Goal: Task Accomplishment & Management: Manage account settings

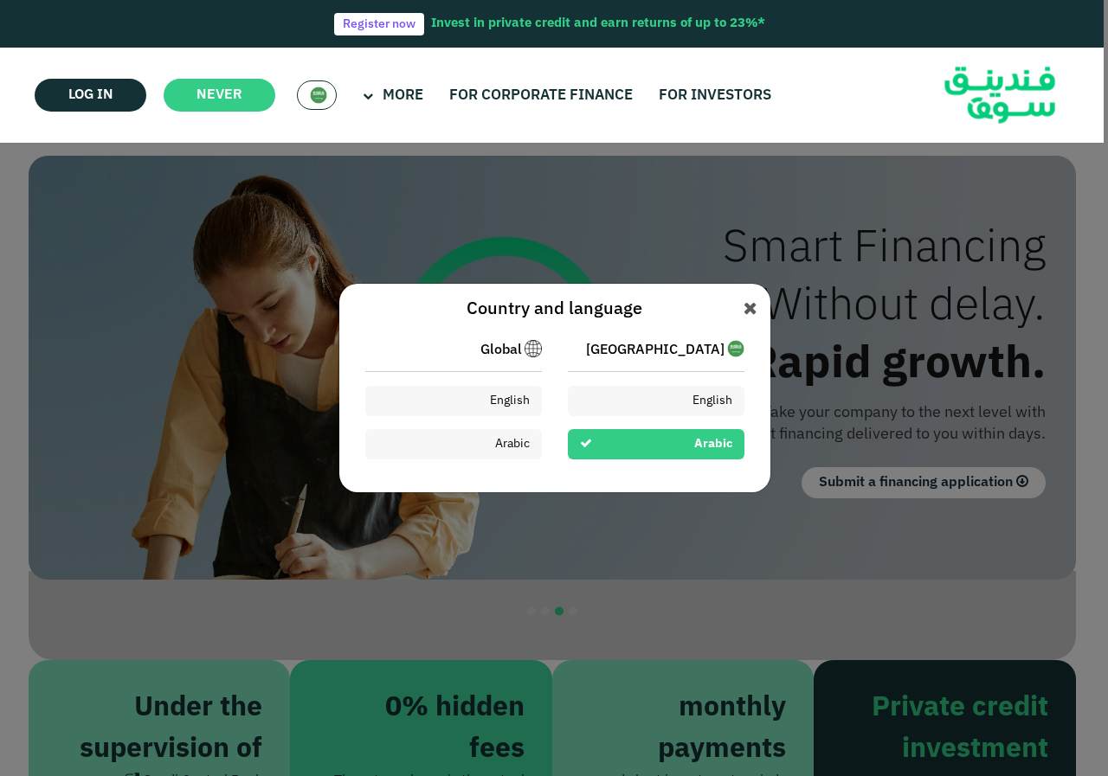
click at [623, 439] on div "Arabic" at bounding box center [656, 444] width 177 height 30
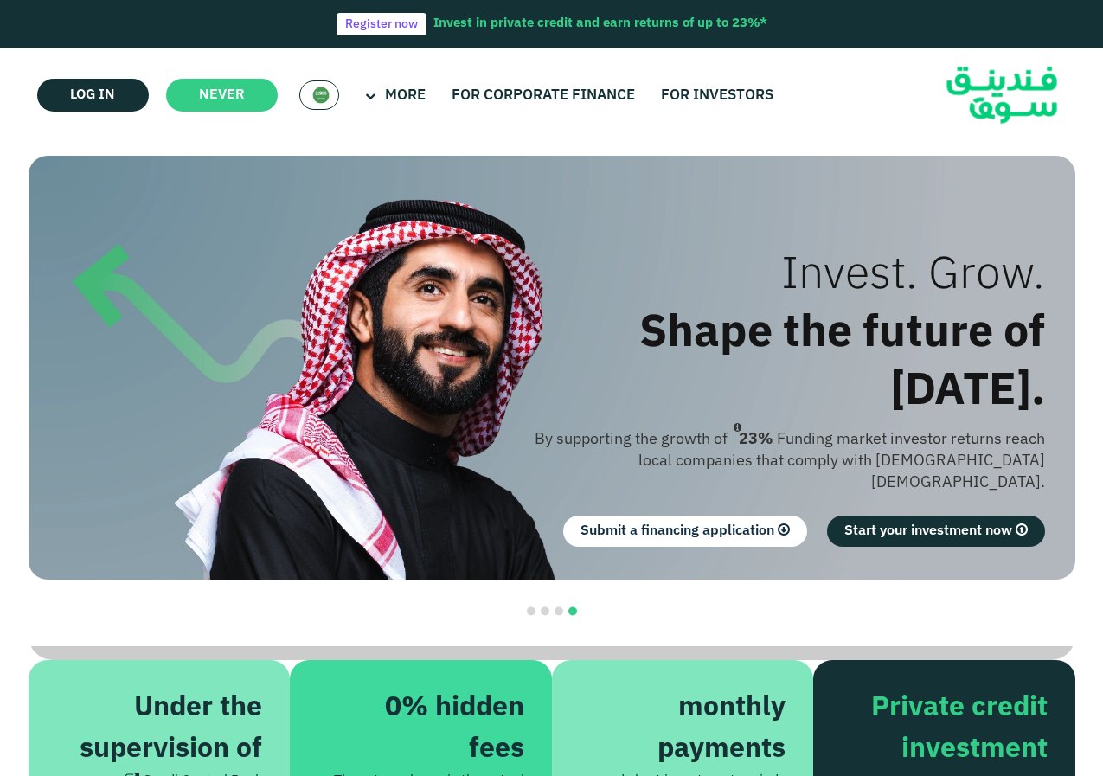
click at [317, 96] on img at bounding box center [320, 95] width 17 height 17
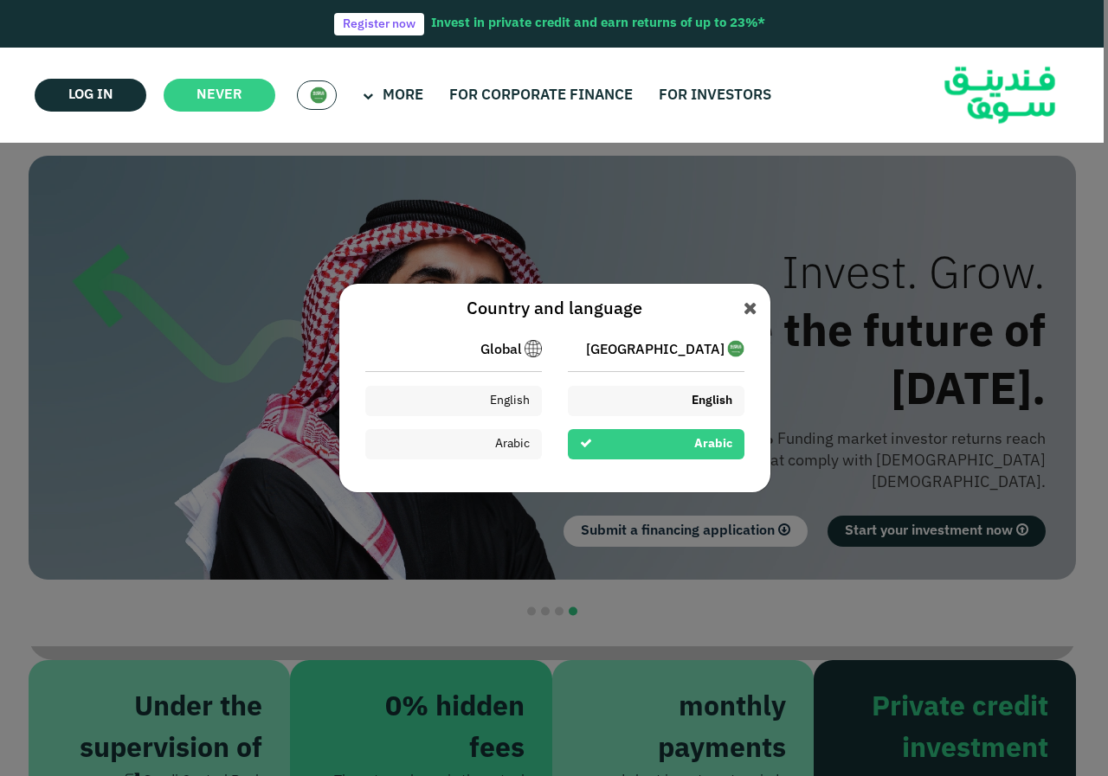
click at [639, 394] on div "English" at bounding box center [656, 401] width 177 height 30
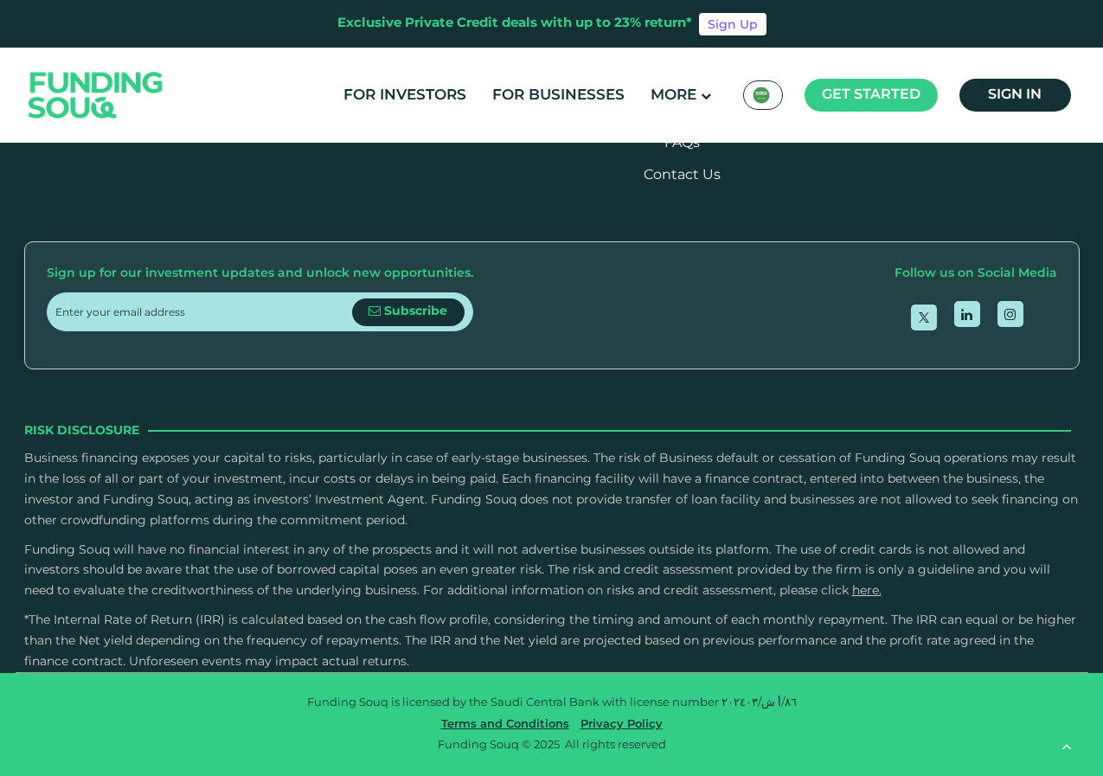
type tc-range-slider "4"
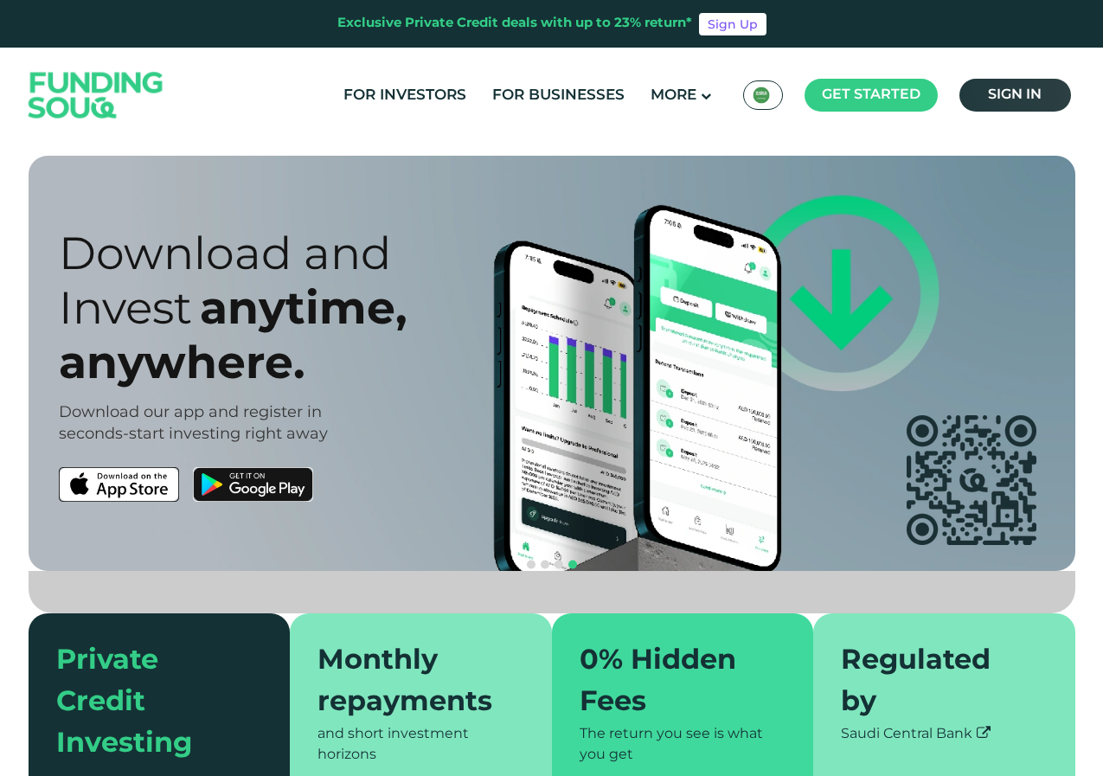
click at [1005, 92] on span "Sign in" at bounding box center [1015, 94] width 54 height 13
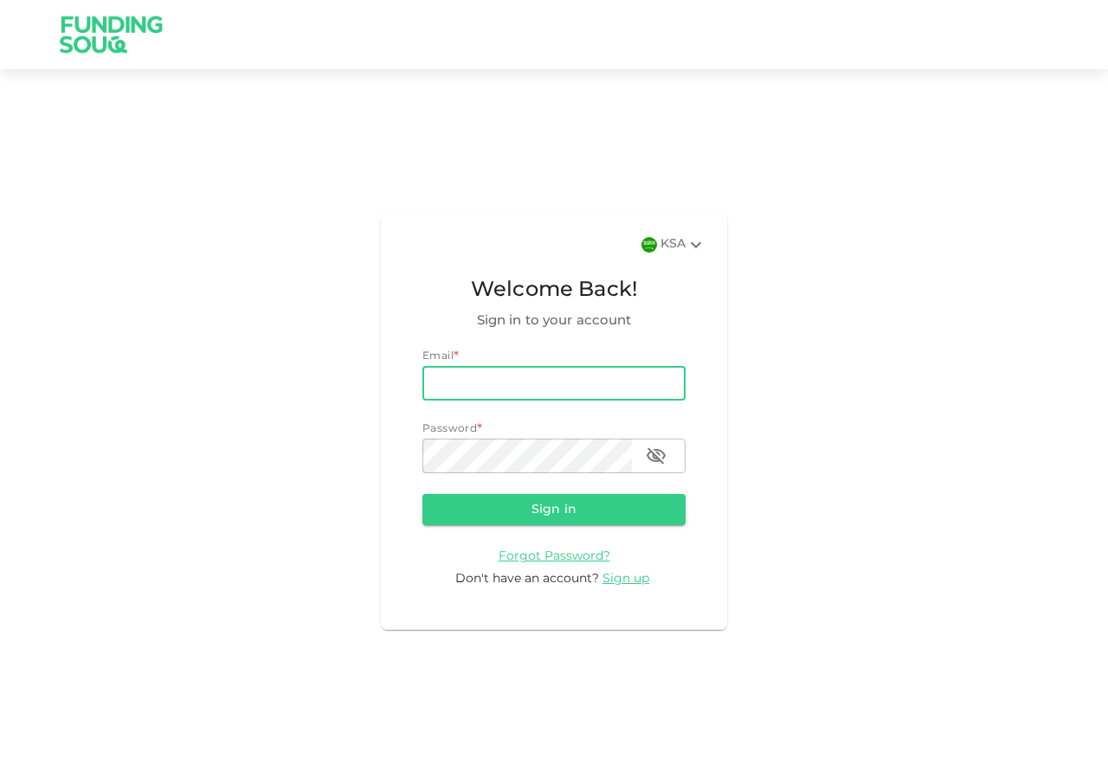
click at [447, 380] on input "email" at bounding box center [553, 383] width 263 height 35
type input "sanfardeen@gmail.com"
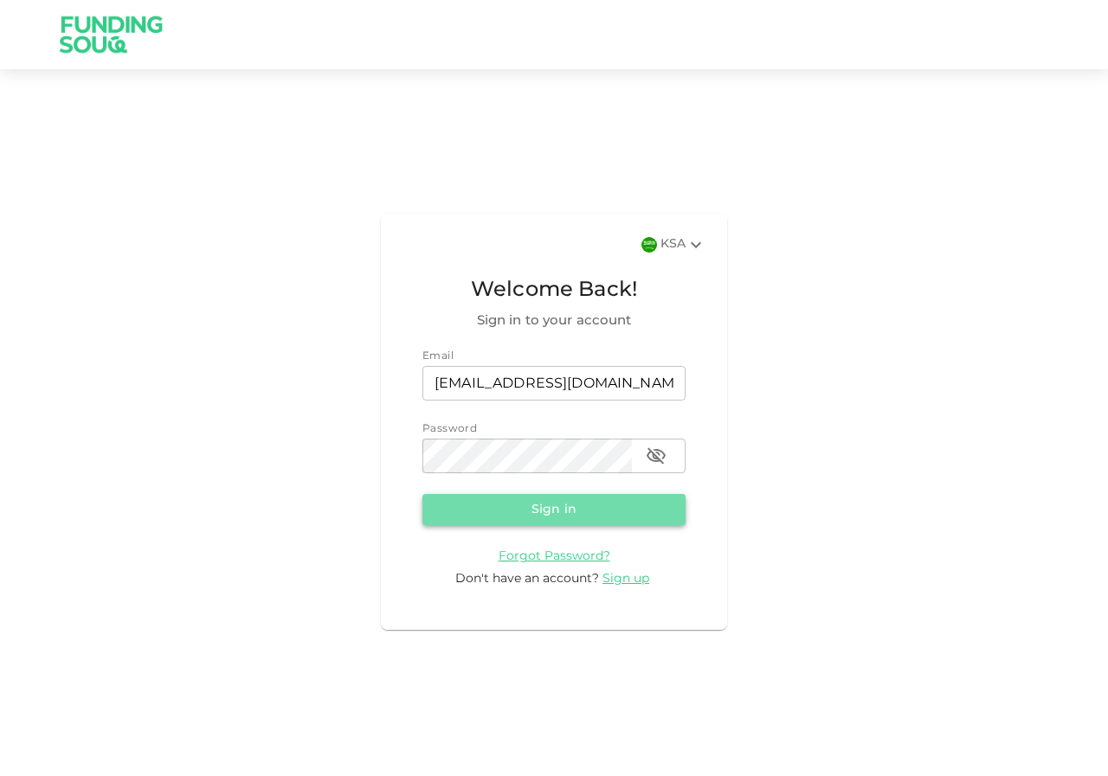
click at [555, 503] on button "Sign in" at bounding box center [553, 509] width 263 height 31
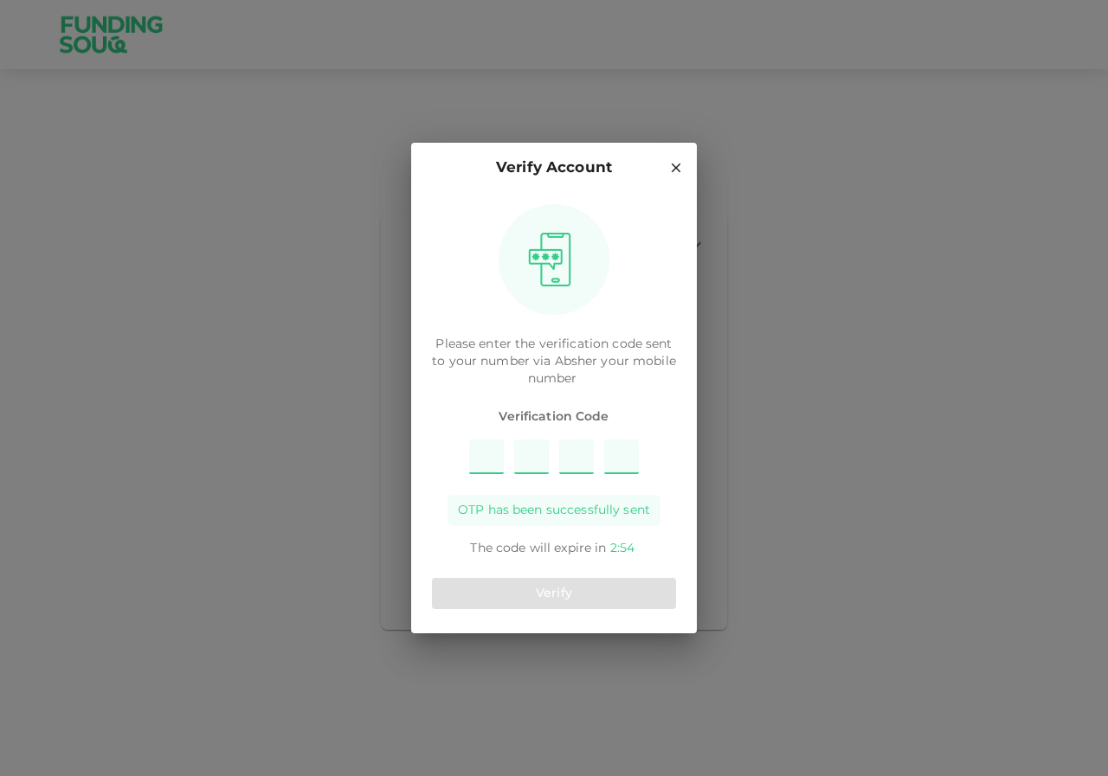
type input "9"
type input "2"
type input "7"
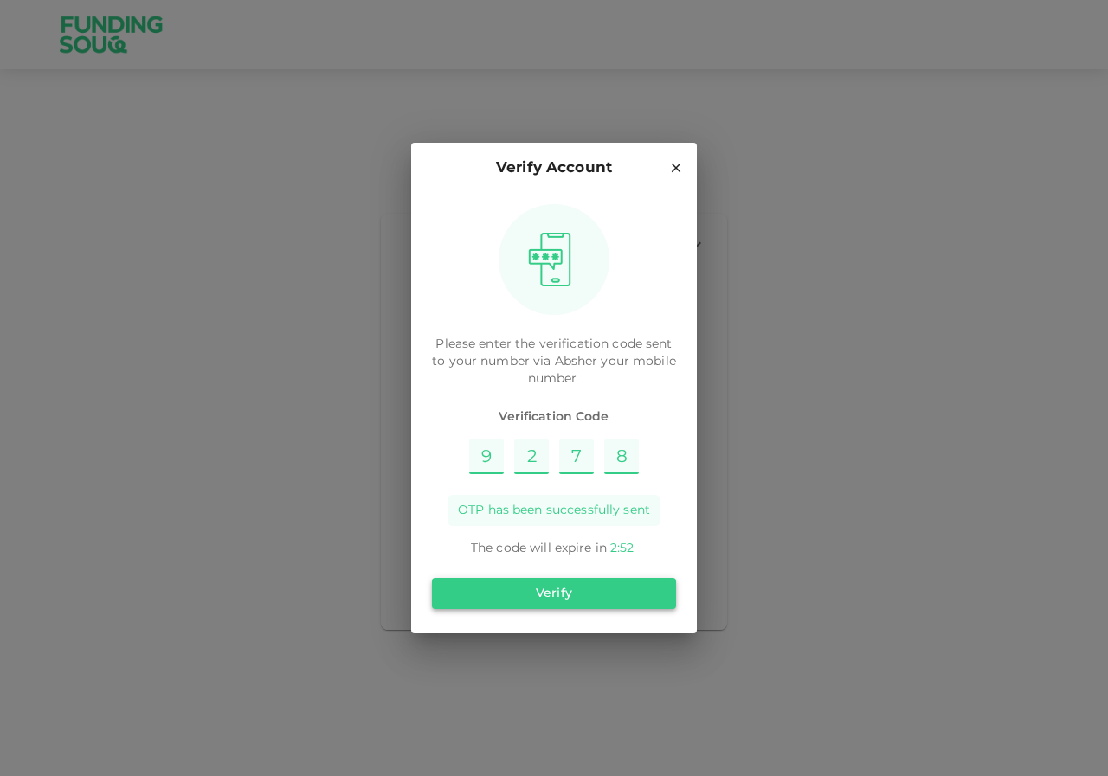
type input "8"
click at [552, 598] on button "Verify" at bounding box center [554, 593] width 244 height 31
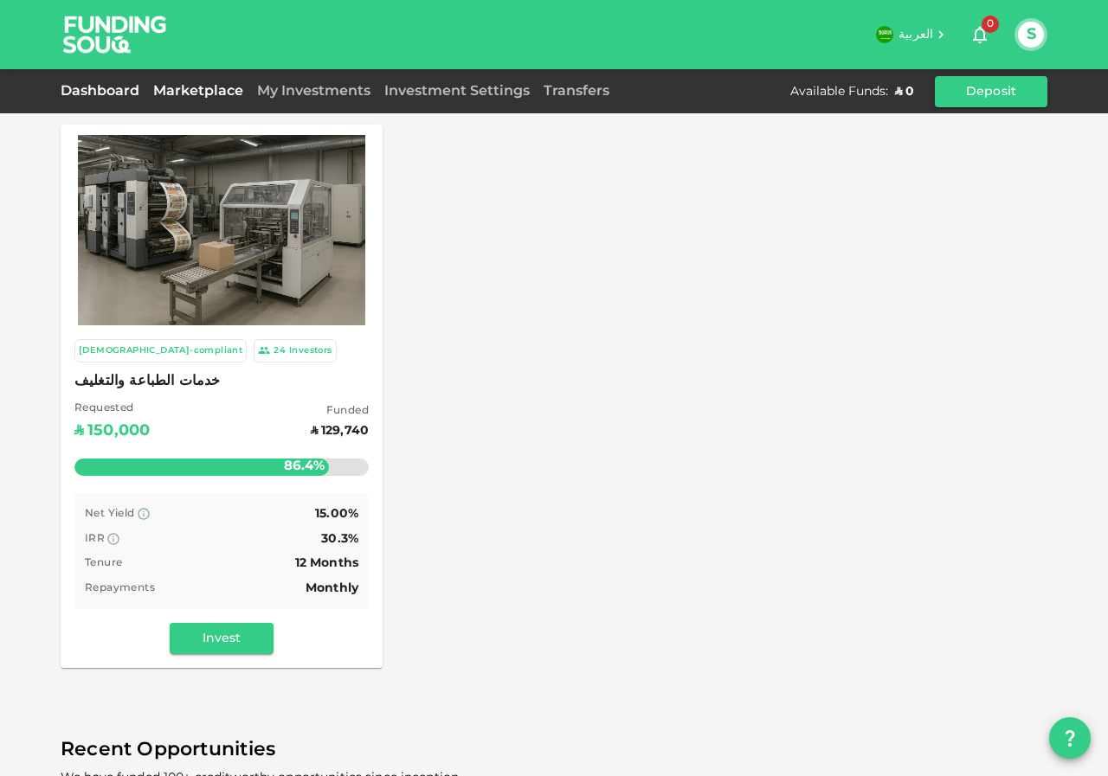
click at [112, 91] on link "Dashboard" at bounding box center [104, 91] width 86 height 13
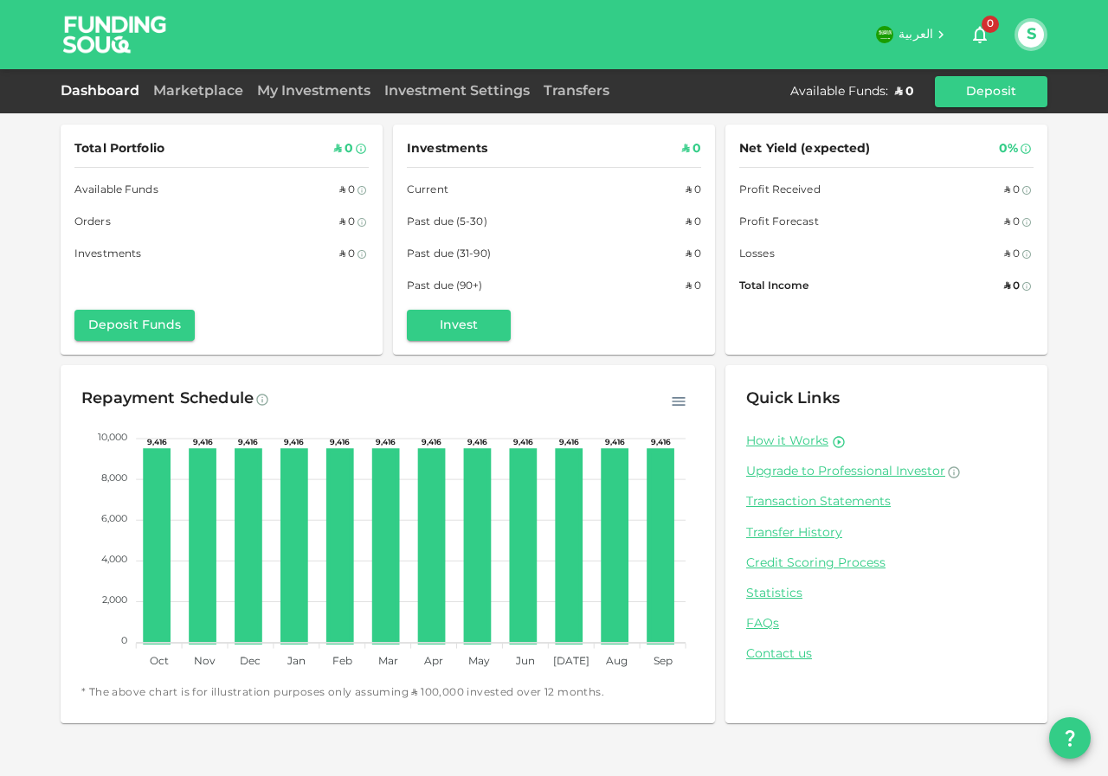
click at [295, 99] on div "My Investments" at bounding box center [313, 91] width 127 height 21
click at [297, 95] on link "My Investments" at bounding box center [313, 91] width 127 height 13
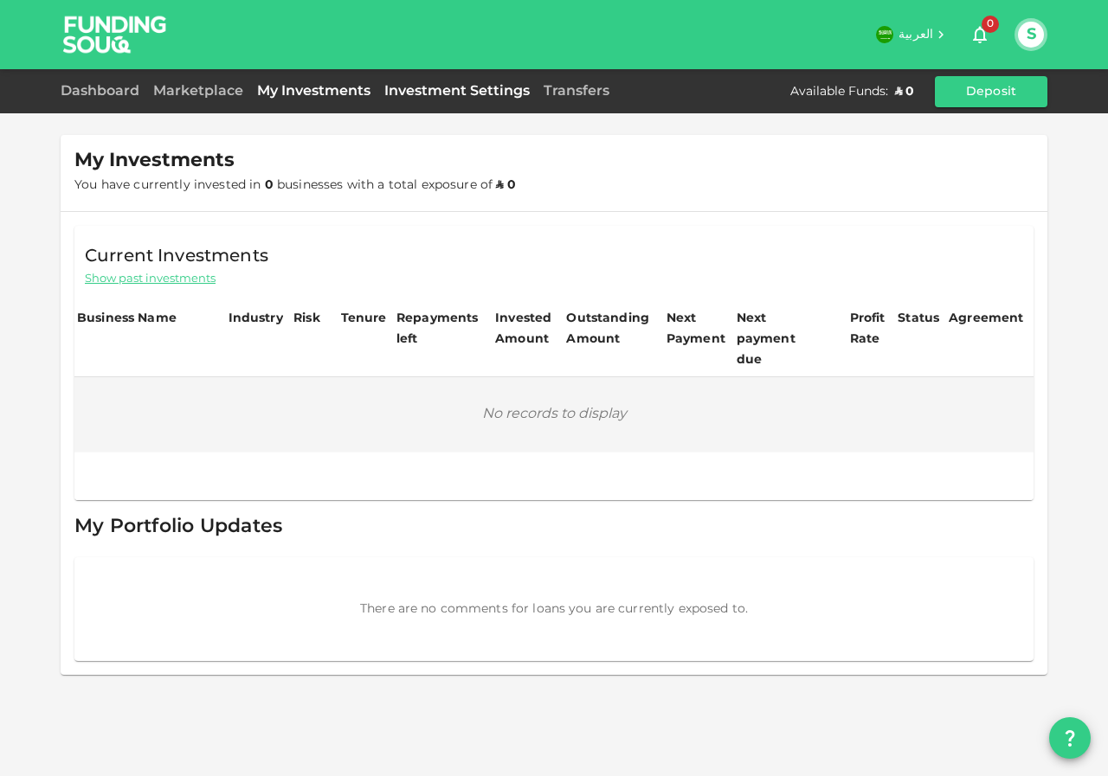
click at [408, 87] on link "Investment Settings" at bounding box center [456, 91] width 159 height 13
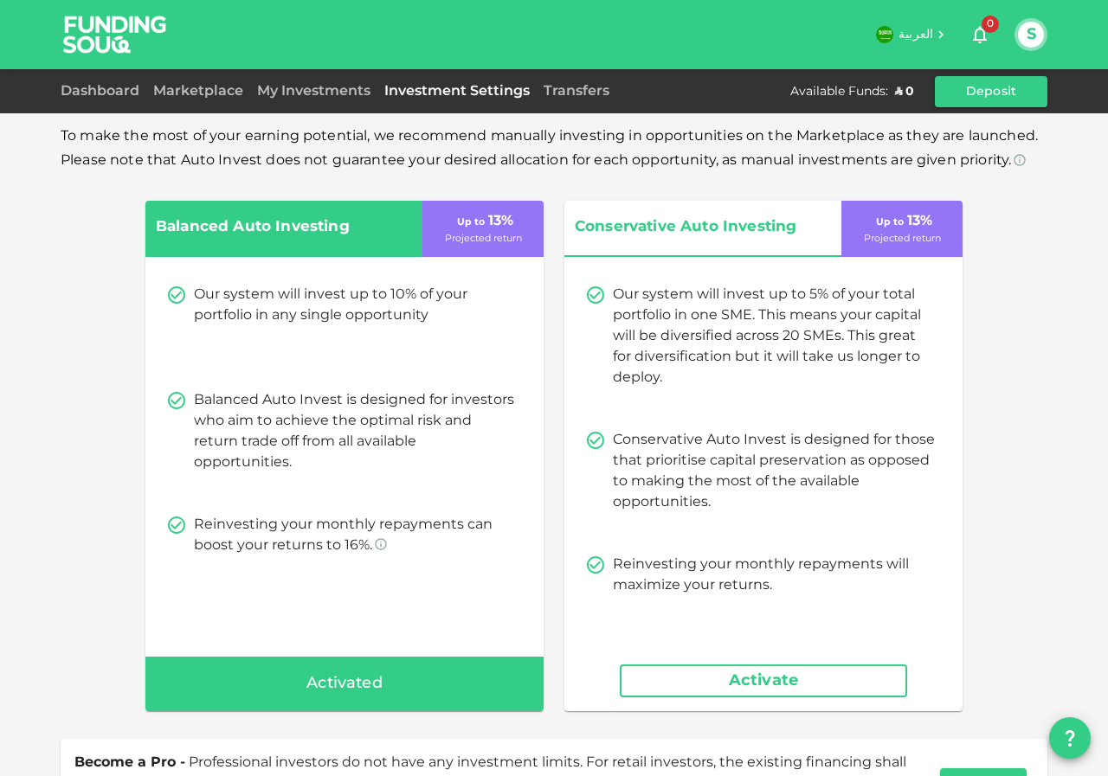
click at [588, 100] on div "Transfers" at bounding box center [576, 91] width 80 height 21
click at [585, 98] on div "Transfers" at bounding box center [576, 91] width 80 height 21
click at [583, 89] on link "Transfers" at bounding box center [576, 91] width 80 height 13
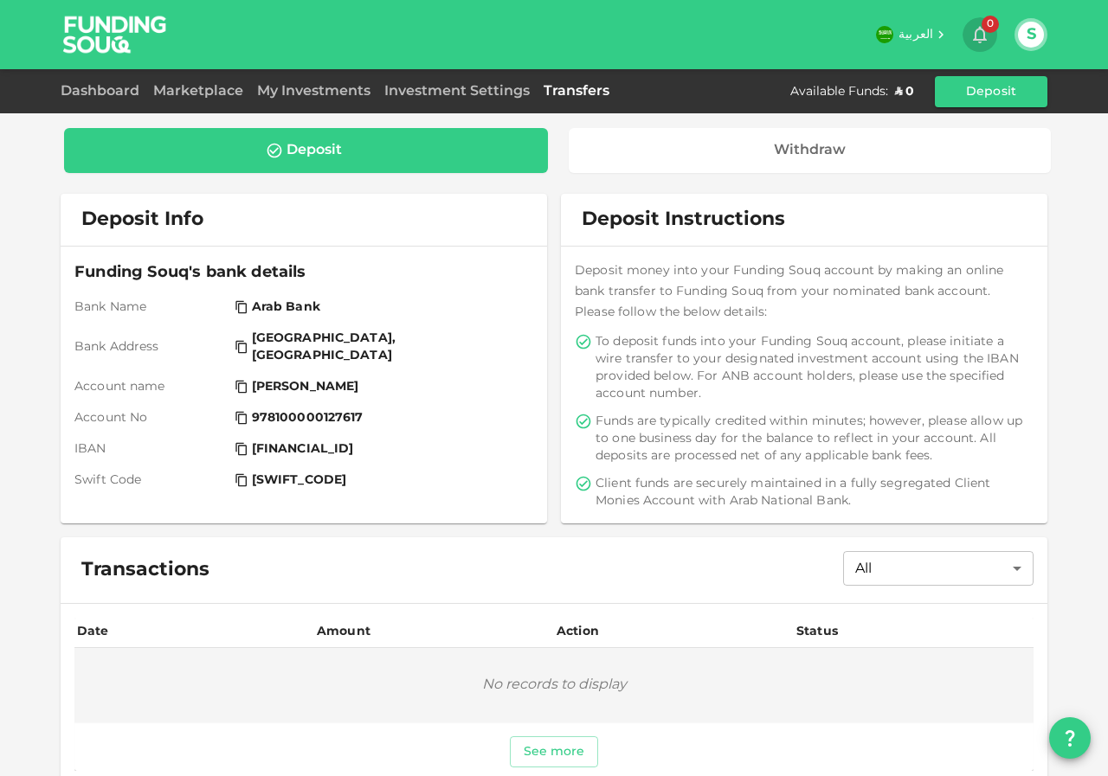
click at [979, 24] on icon "button" at bounding box center [979, 34] width 21 height 21
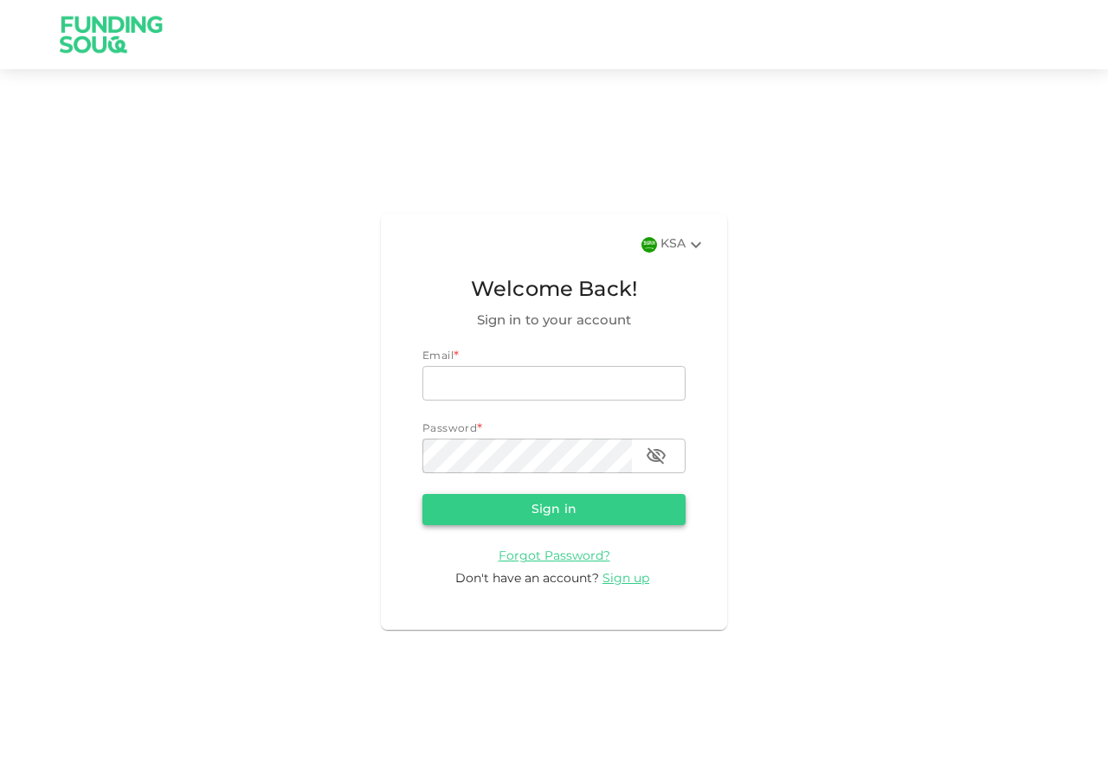
type input "[EMAIL_ADDRESS][DOMAIN_NAME]"
click at [551, 510] on button "Sign in" at bounding box center [553, 509] width 263 height 31
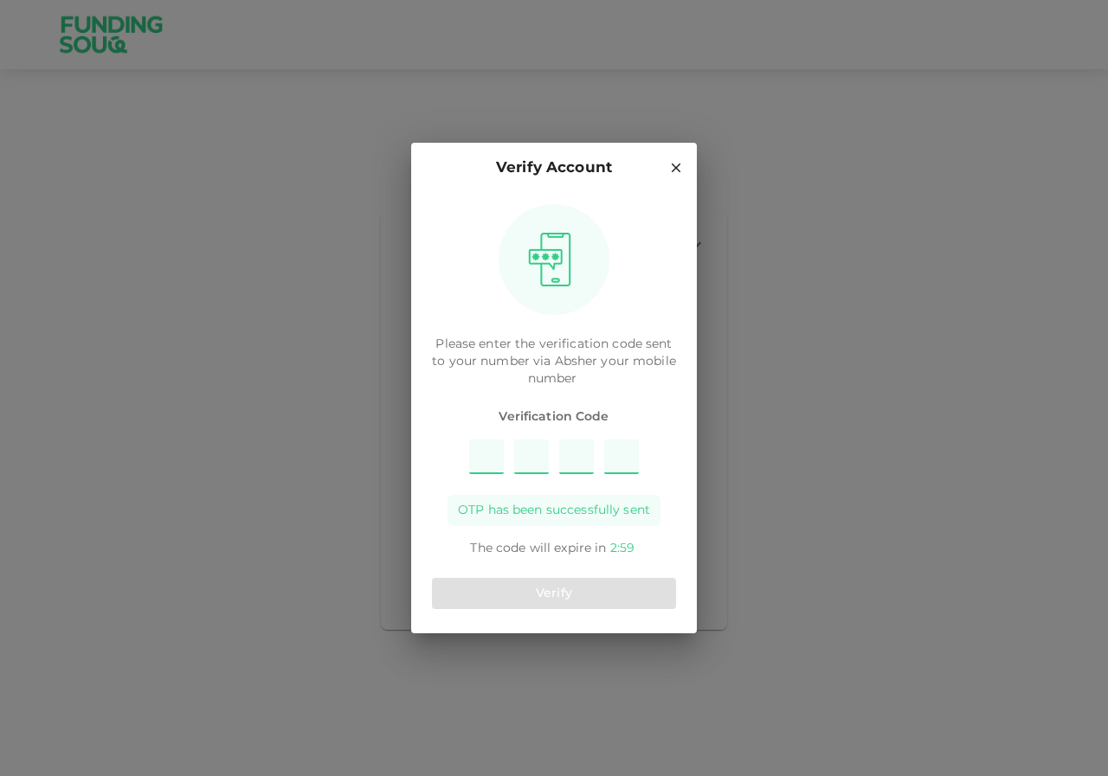
click at [491, 459] on input "Please enter OTP character 1" at bounding box center [486, 457] width 35 height 35
type input "7"
type input "4"
type input "1"
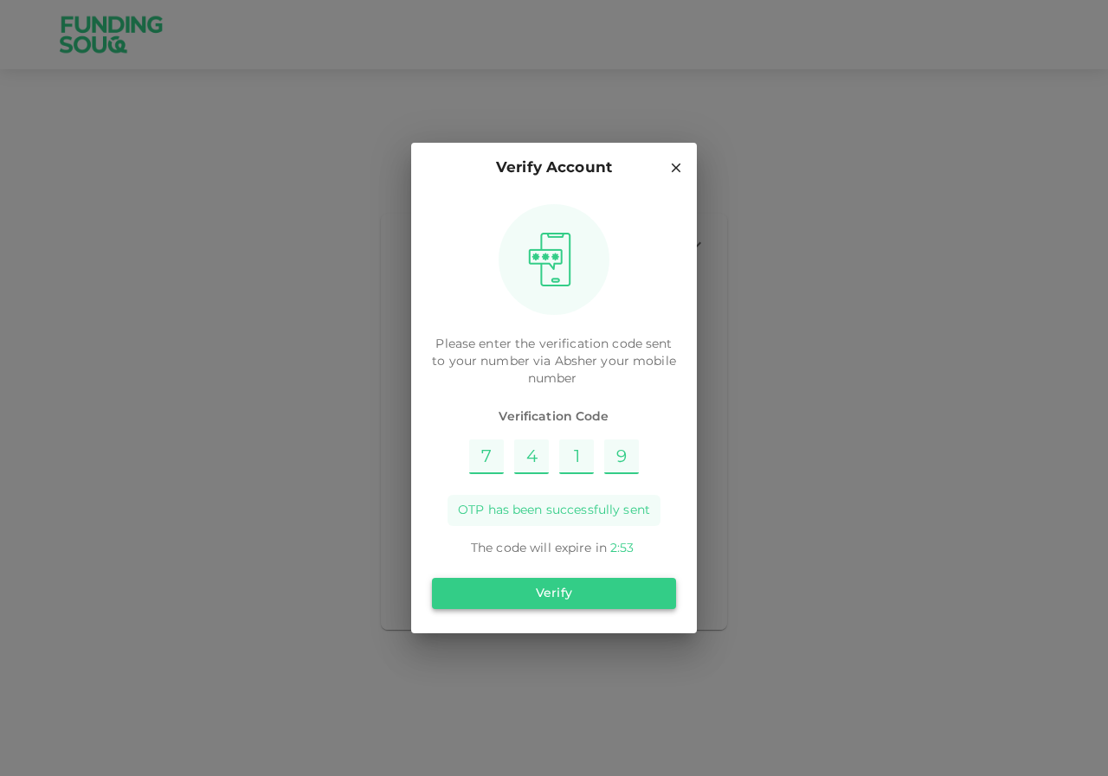
type input "9"
click at [575, 589] on button "Verify" at bounding box center [554, 593] width 244 height 31
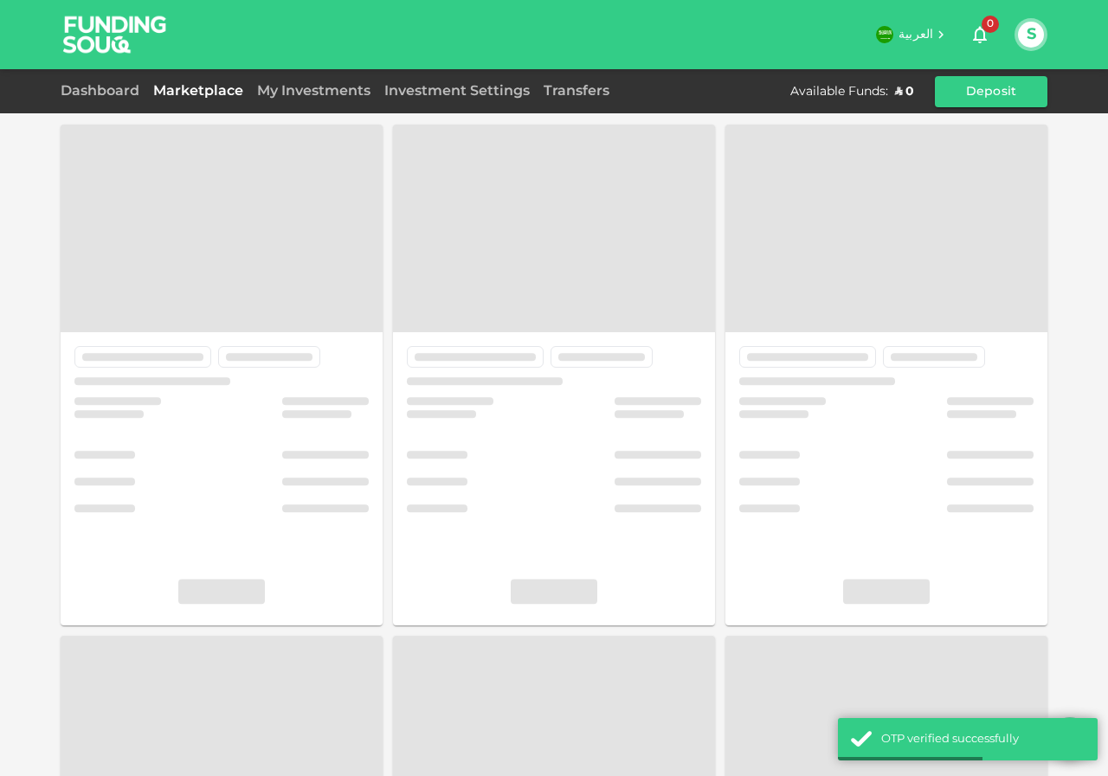
click at [1036, 35] on button "S" at bounding box center [1031, 35] width 26 height 26
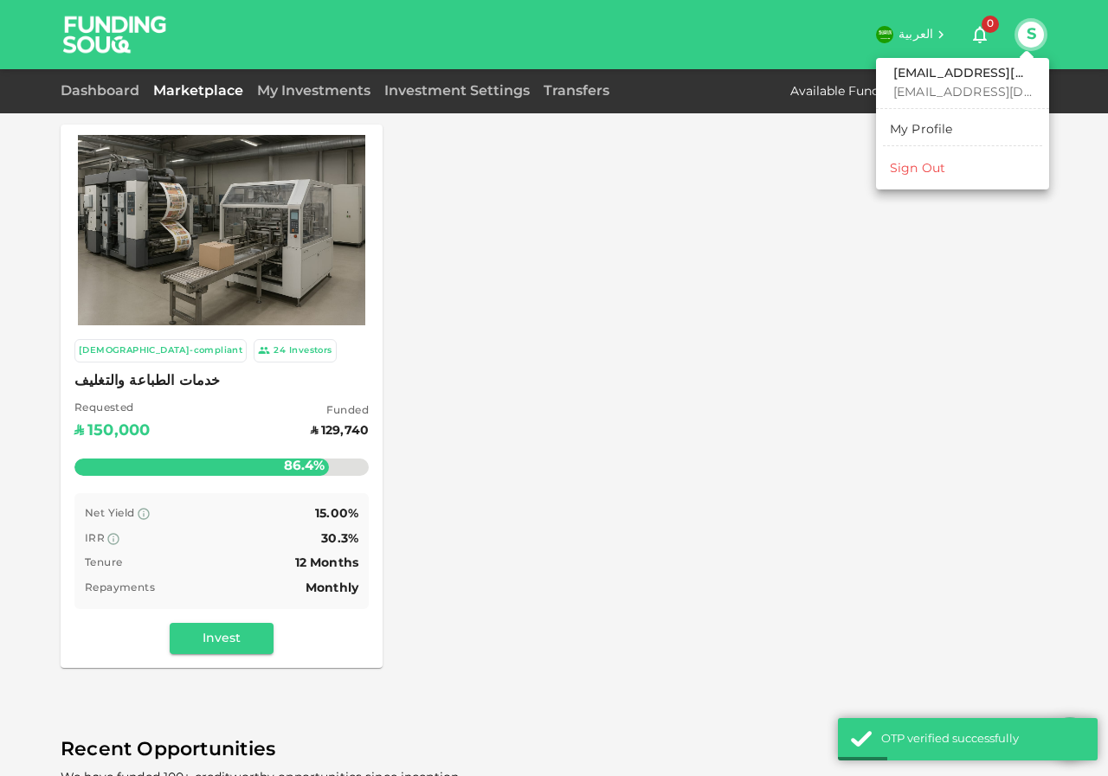
click at [916, 129] on div "My Profile" at bounding box center [920, 129] width 63 height 17
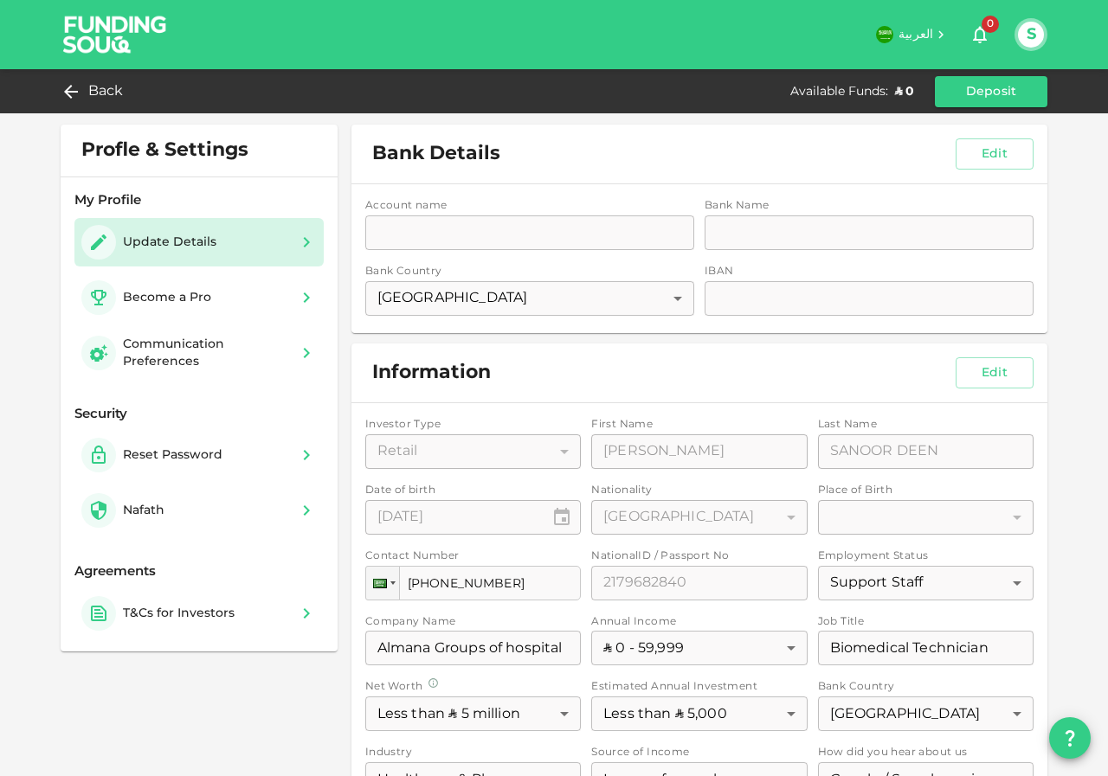
click at [497, 242] on div "Account name accountName accountName Bank Name bankName bankName Bank Country S…" at bounding box center [699, 258] width 696 height 149
click at [491, 225] on div "Account name accountName accountName Bank Name bankName bankName Bank Country S…" at bounding box center [699, 258] width 696 height 149
click at [484, 239] on div "Account name accountName accountName Bank Name bankName bankName Bank Country S…" at bounding box center [699, 258] width 696 height 149
click at [484, 236] on div "Account name accountName accountName Bank Name bankName bankName Bank Country S…" at bounding box center [699, 258] width 696 height 149
click at [828, 232] on div "Account name accountName accountName Bank Name bankName bankName Bank Country S…" at bounding box center [699, 258] width 696 height 149
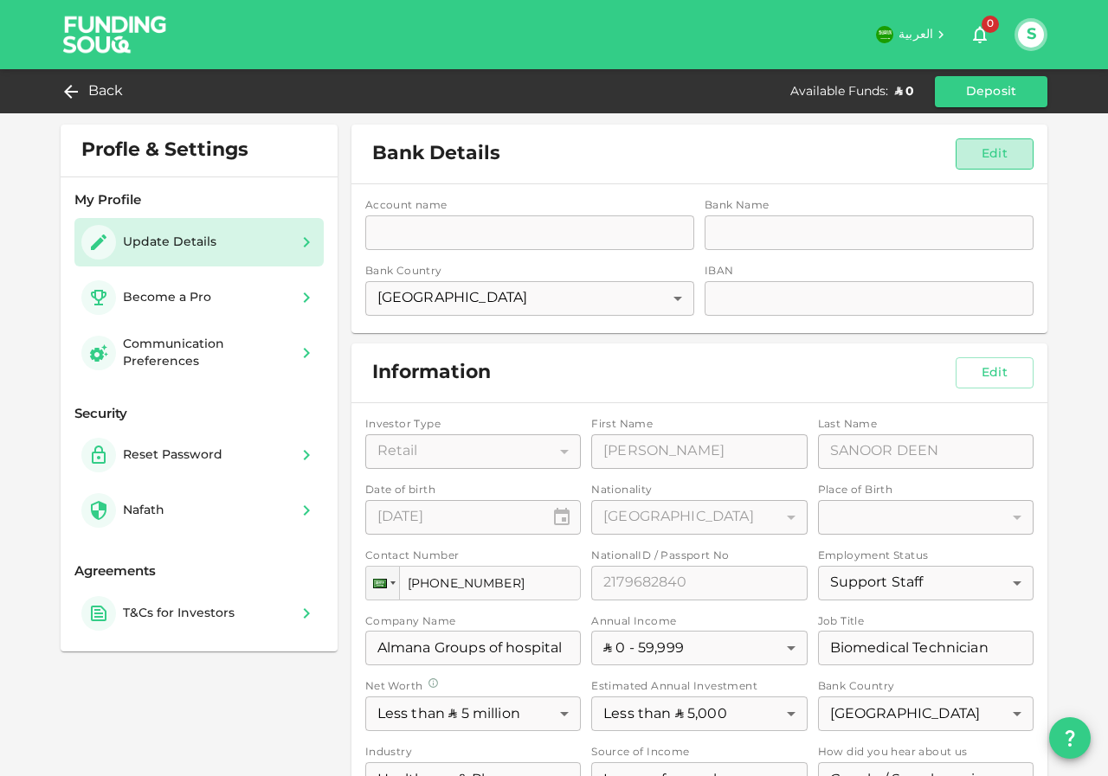
click at [976, 153] on button "Edit" at bounding box center [994, 153] width 78 height 31
click at [574, 242] on input "accountName" at bounding box center [529, 232] width 329 height 35
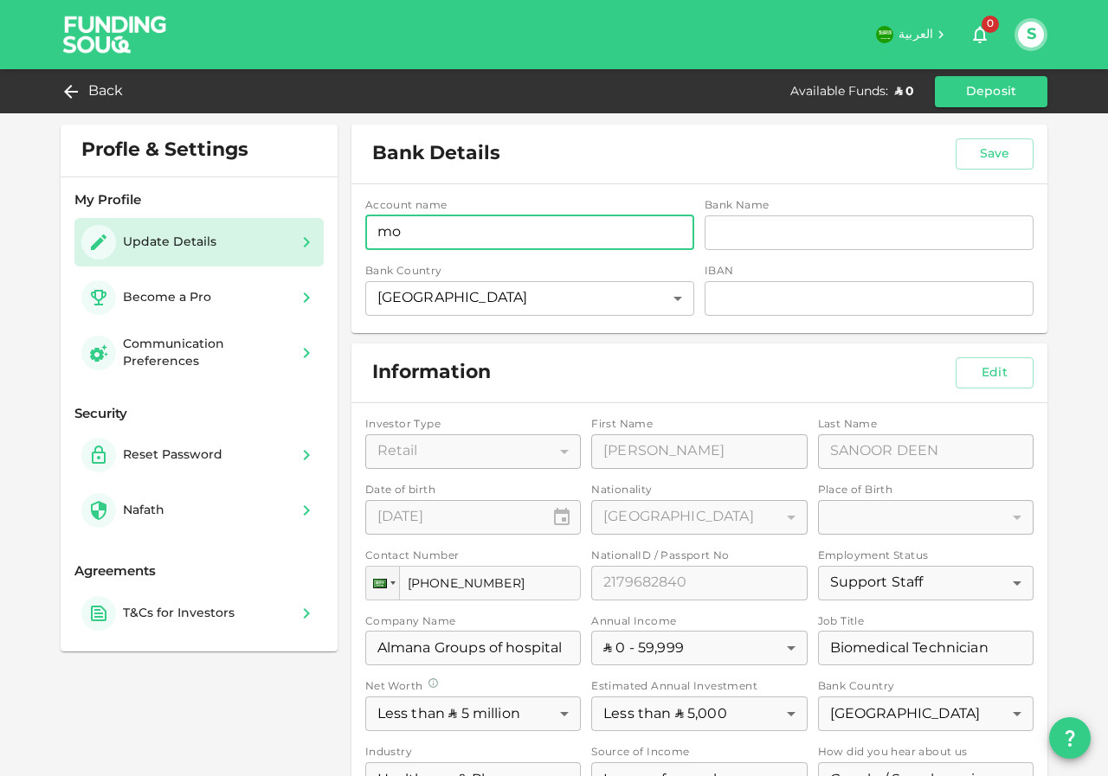
type input "m"
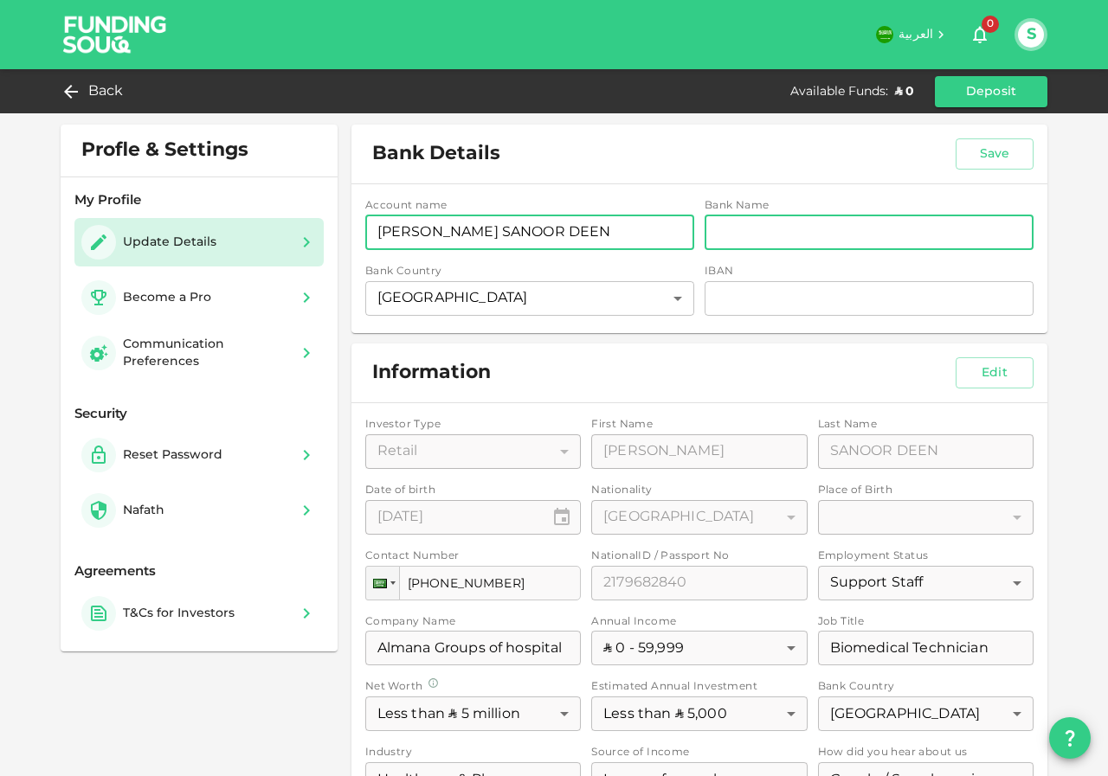
type input "MOHAMMED SANFAR SANOOR DEEN"
click at [820, 228] on input "bankName" at bounding box center [868, 232] width 329 height 35
click at [782, 236] on input "bankName" at bounding box center [868, 232] width 329 height 35
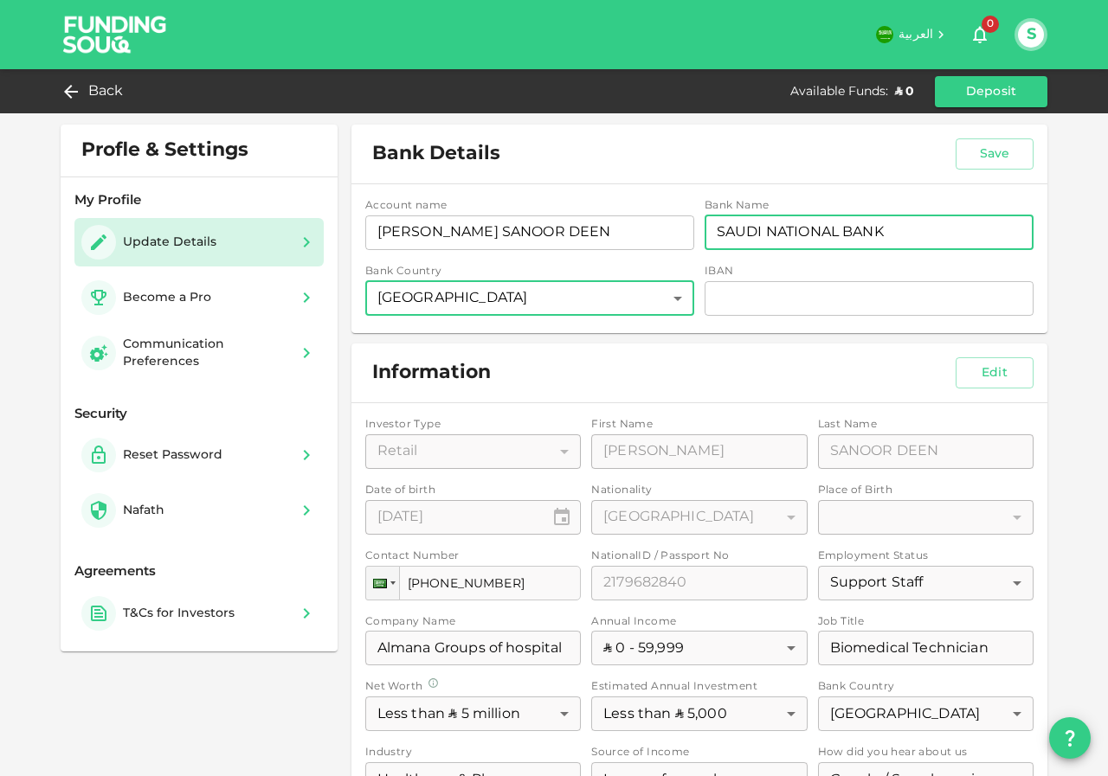
type input "SAUDI NATIONAL BANK"
click at [497, 296] on body "العربية 0 S Back Available Funds : ʢ 0 Deposit Profle & Settings My Profile Upd…" at bounding box center [554, 388] width 1108 height 776
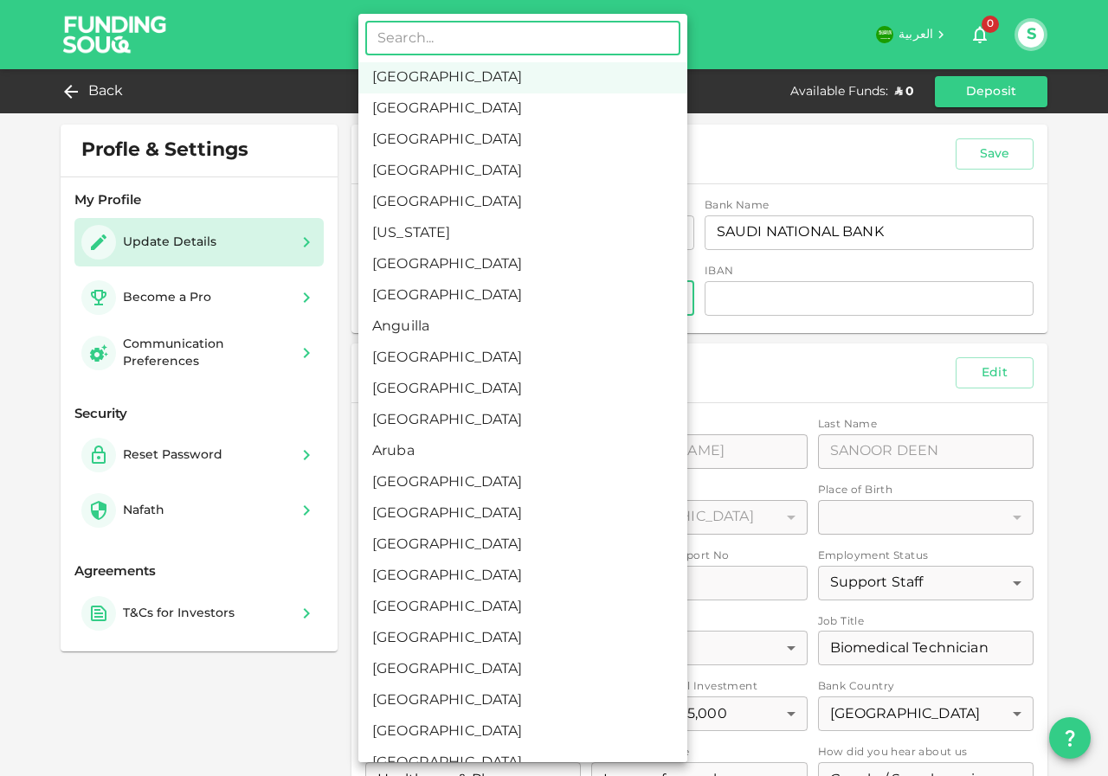
click at [426, 84] on li "Saudi Arabia" at bounding box center [522, 77] width 329 height 31
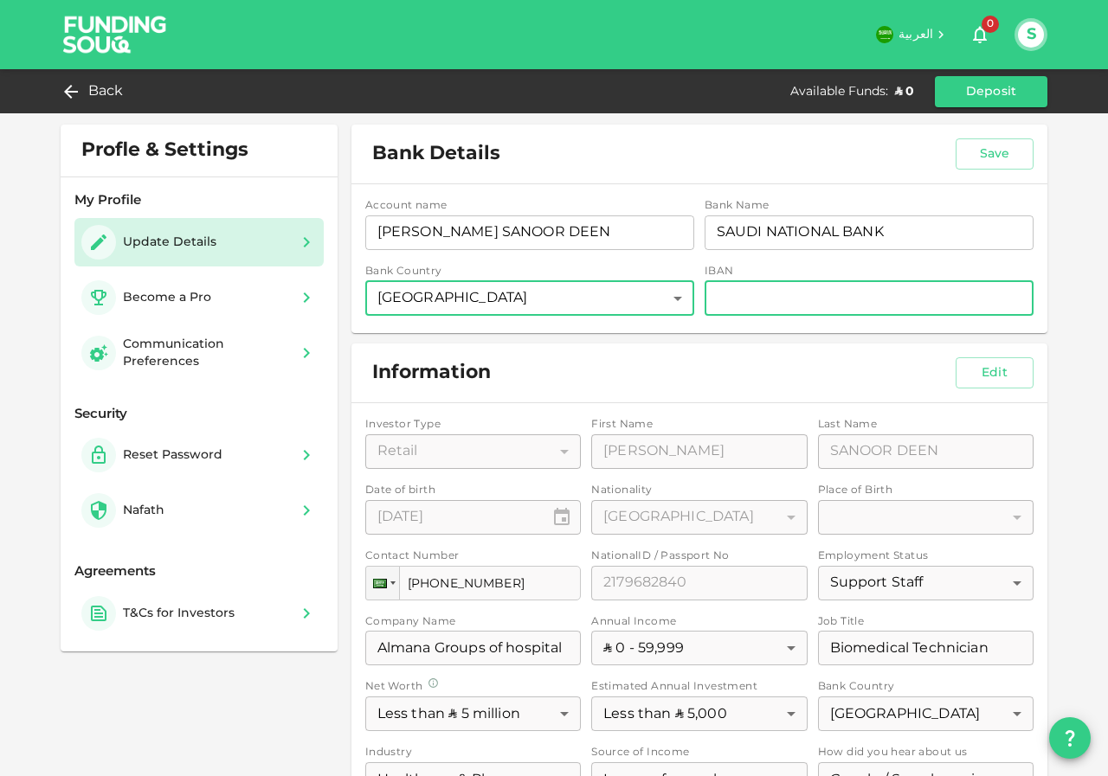
click at [748, 297] on input "iban" at bounding box center [868, 298] width 329 height 35
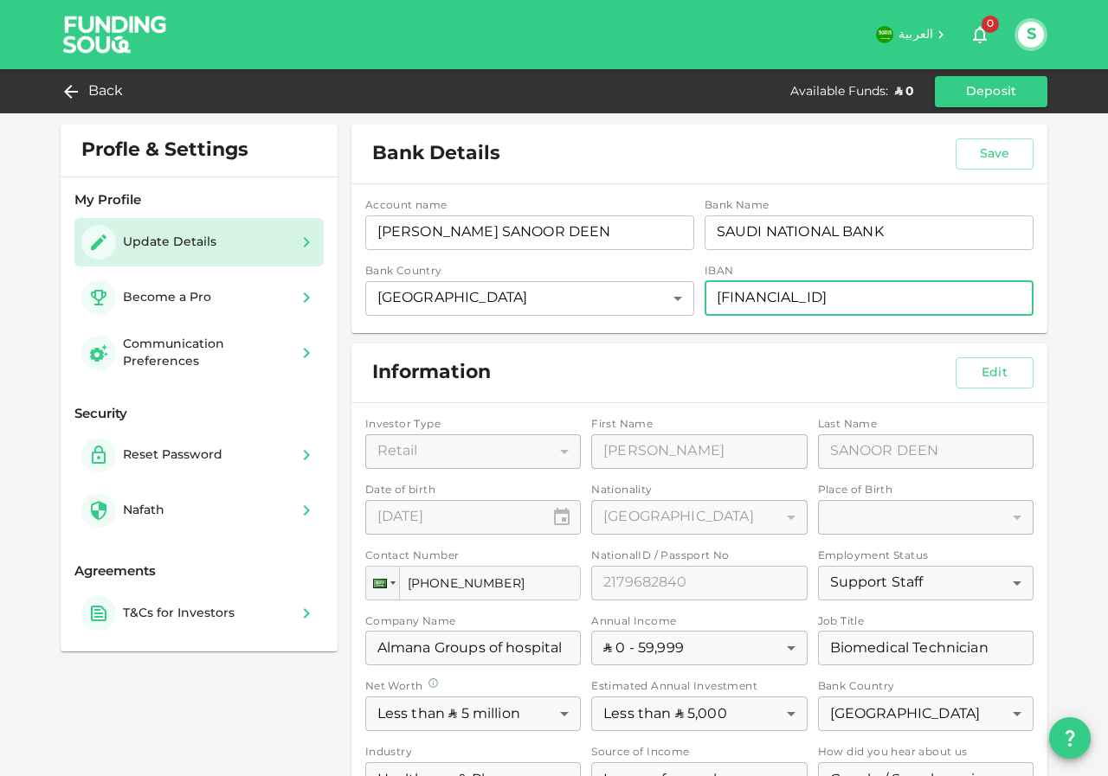
type input "SA8210000011100240992304"
click at [687, 346] on div "Information Edit" at bounding box center [699, 373] width 696 height 59
click at [576, 373] on div "Information Edit" at bounding box center [699, 373] width 696 height 59
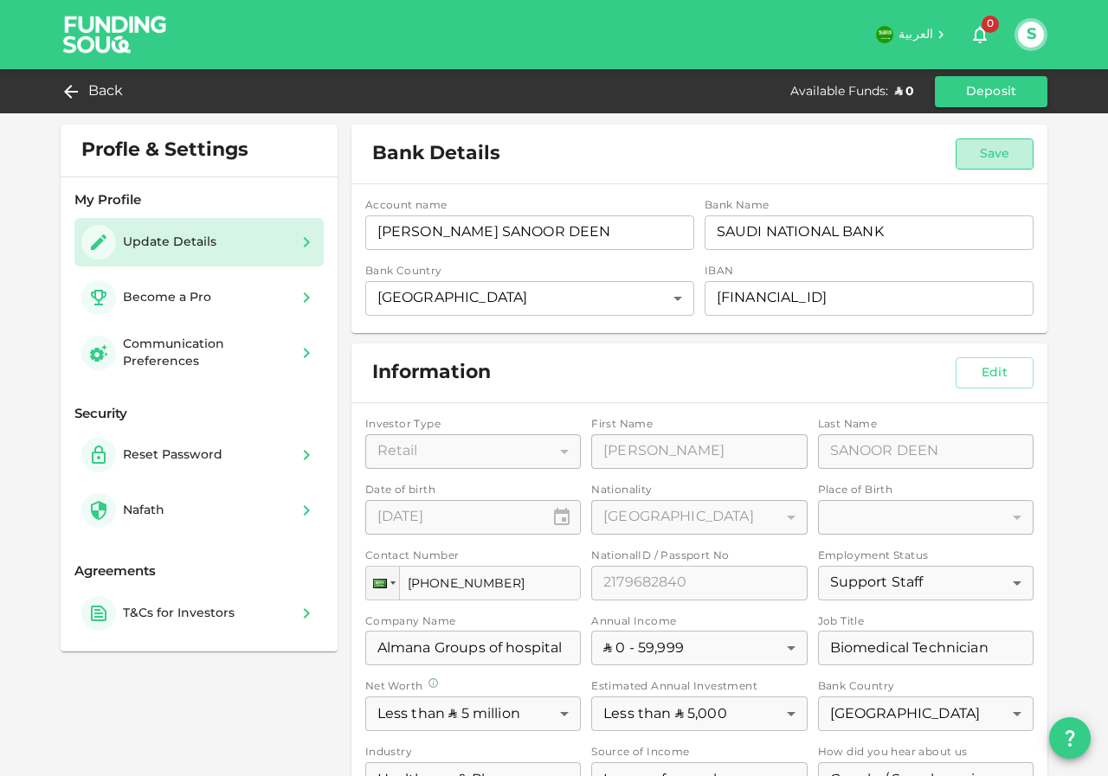
click at [985, 150] on button "Save" at bounding box center [994, 153] width 78 height 31
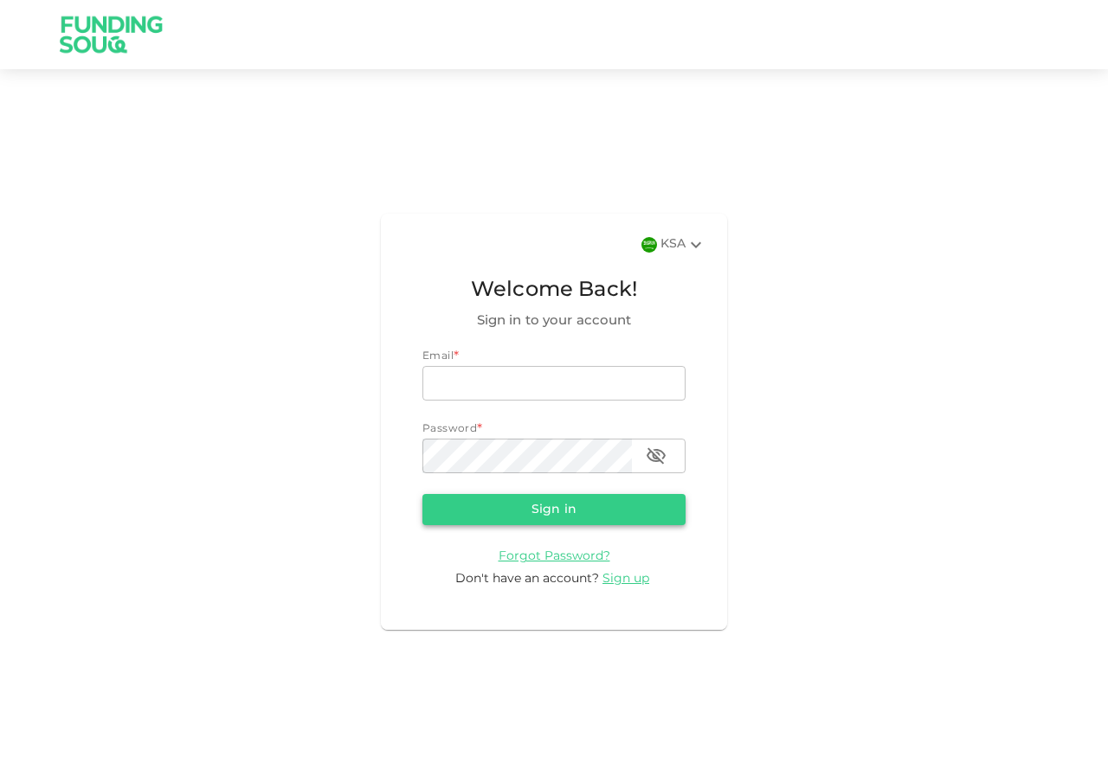
type input "[EMAIL_ADDRESS][DOMAIN_NAME]"
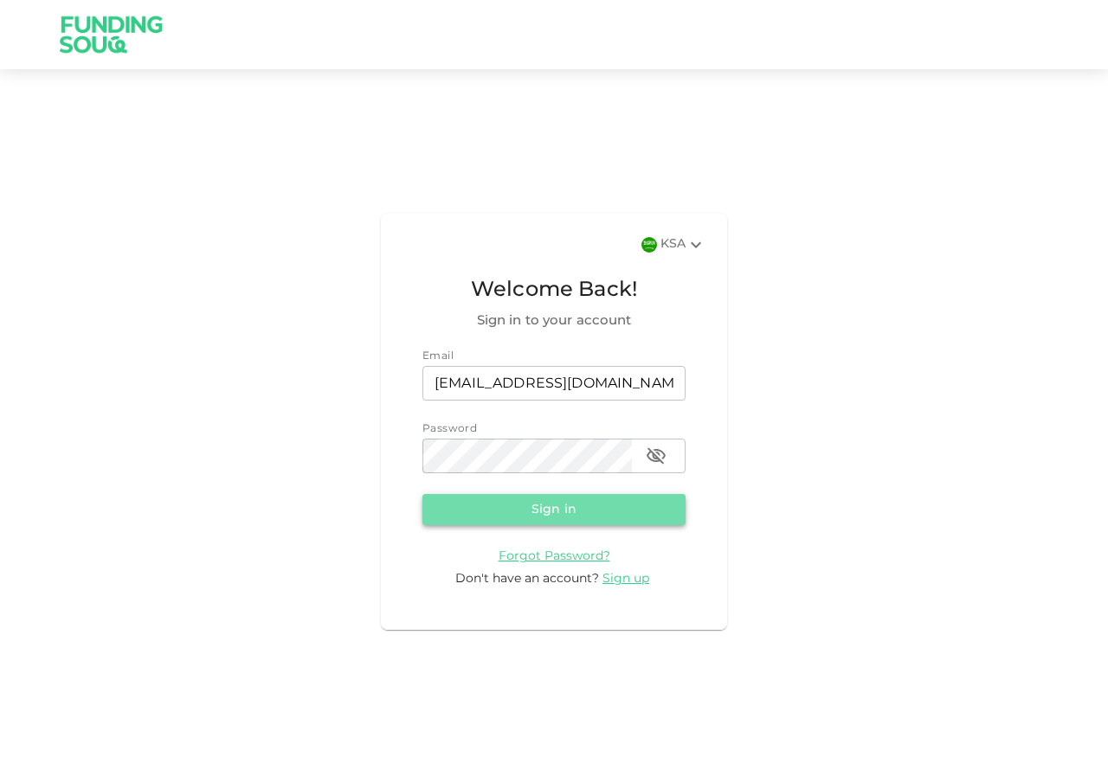
click at [530, 509] on button "Sign in" at bounding box center [553, 509] width 263 height 31
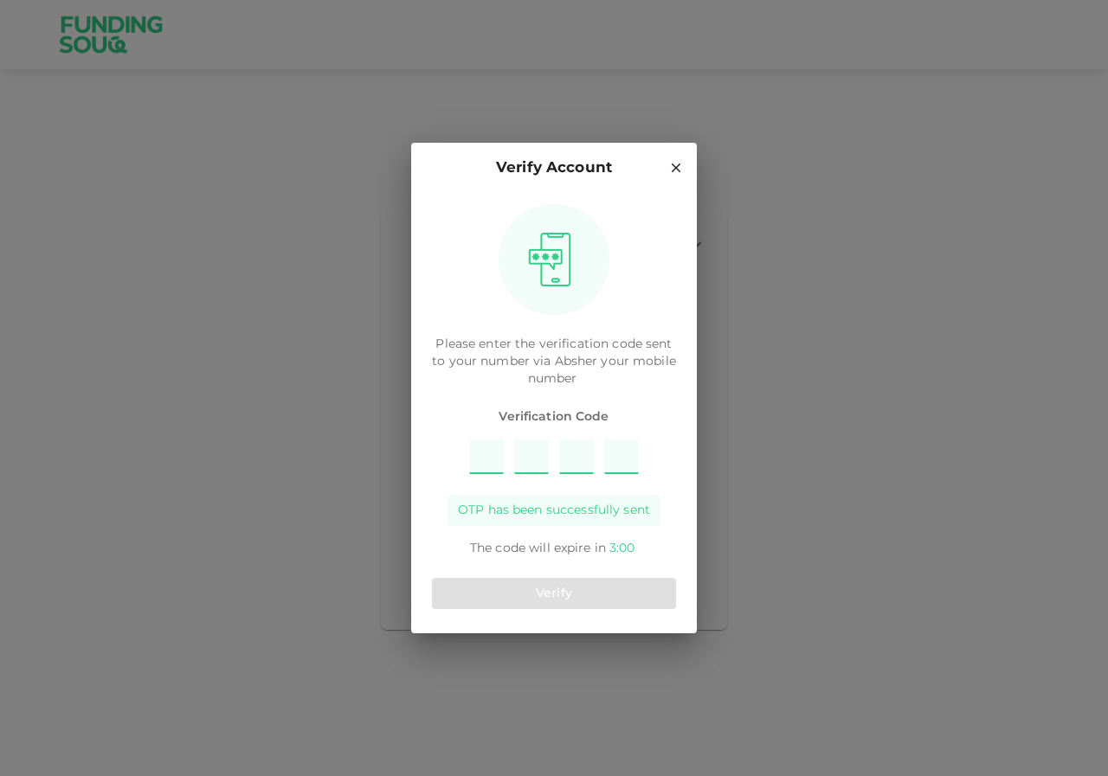
click at [491, 465] on input "Please enter OTP character 1" at bounding box center [486, 457] width 35 height 35
type input "8"
type input "5"
type input "2"
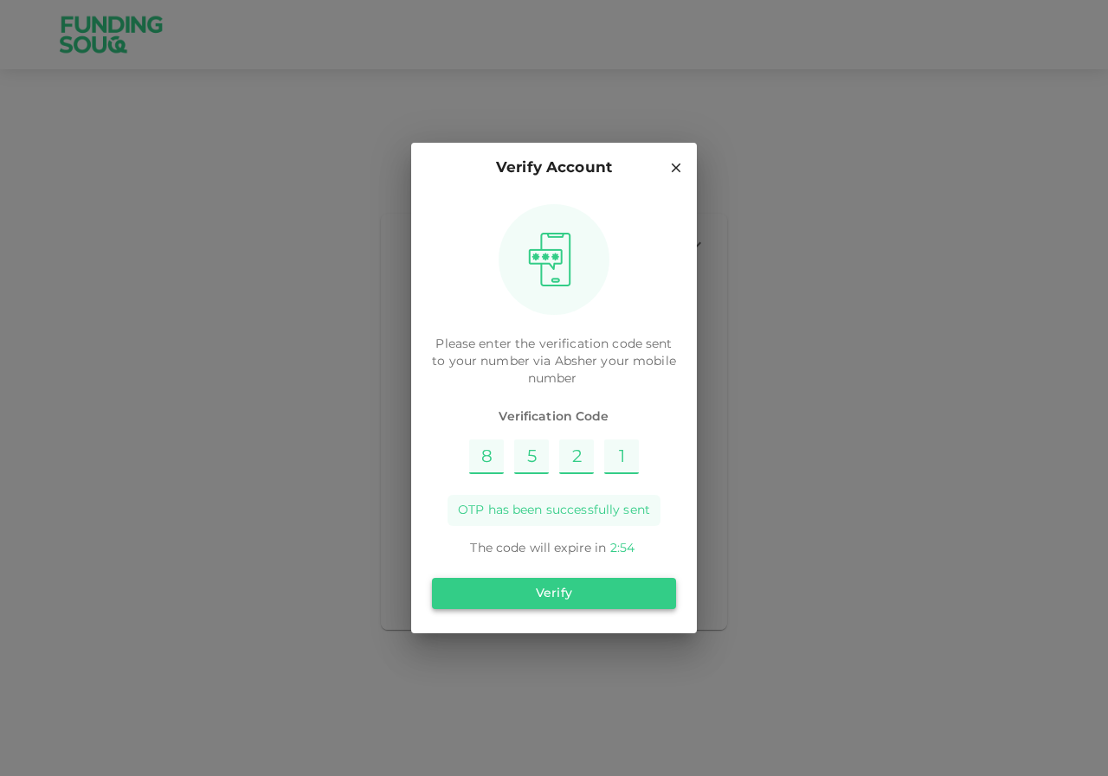
type input "1"
click at [524, 593] on button "Verify" at bounding box center [554, 593] width 244 height 31
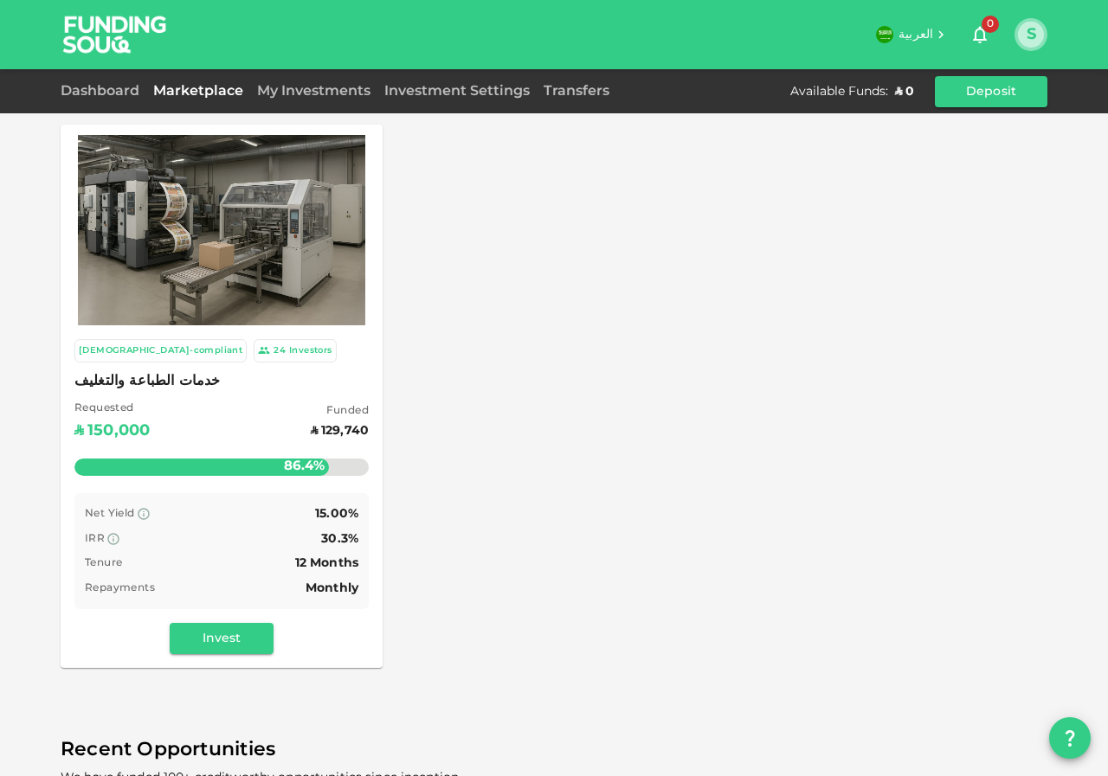
click at [1026, 26] on button "S" at bounding box center [1031, 35] width 26 height 26
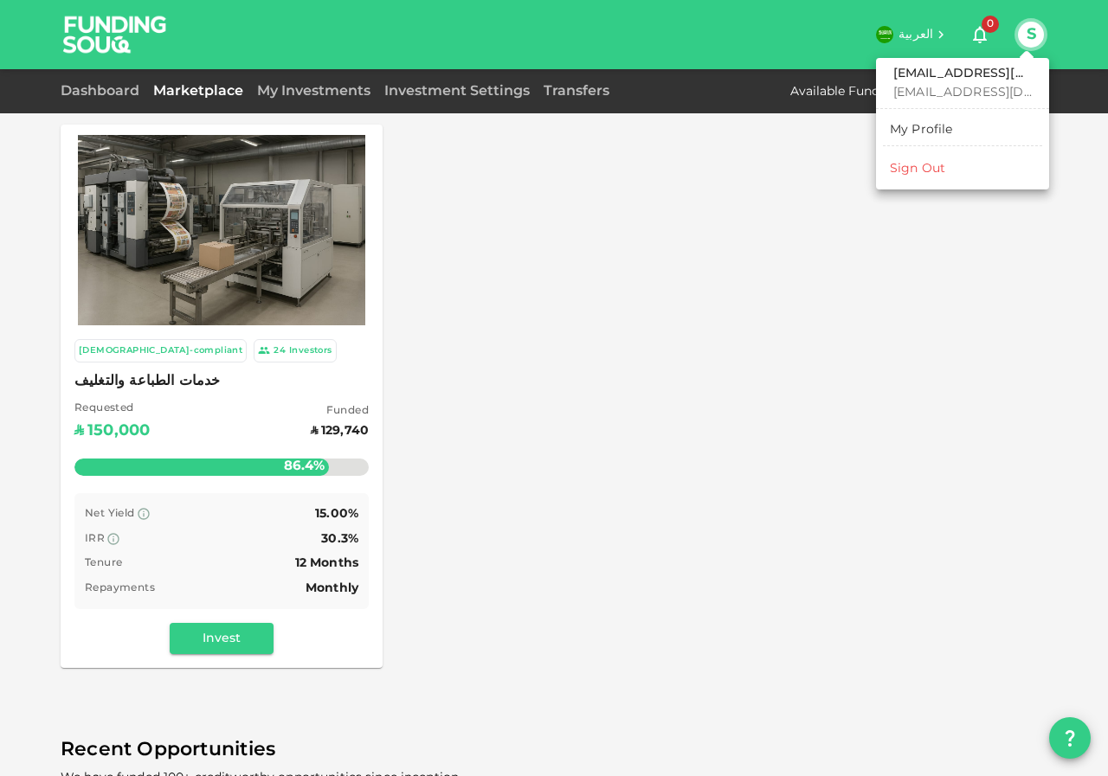
click at [941, 131] on div "My Profile" at bounding box center [920, 129] width 63 height 17
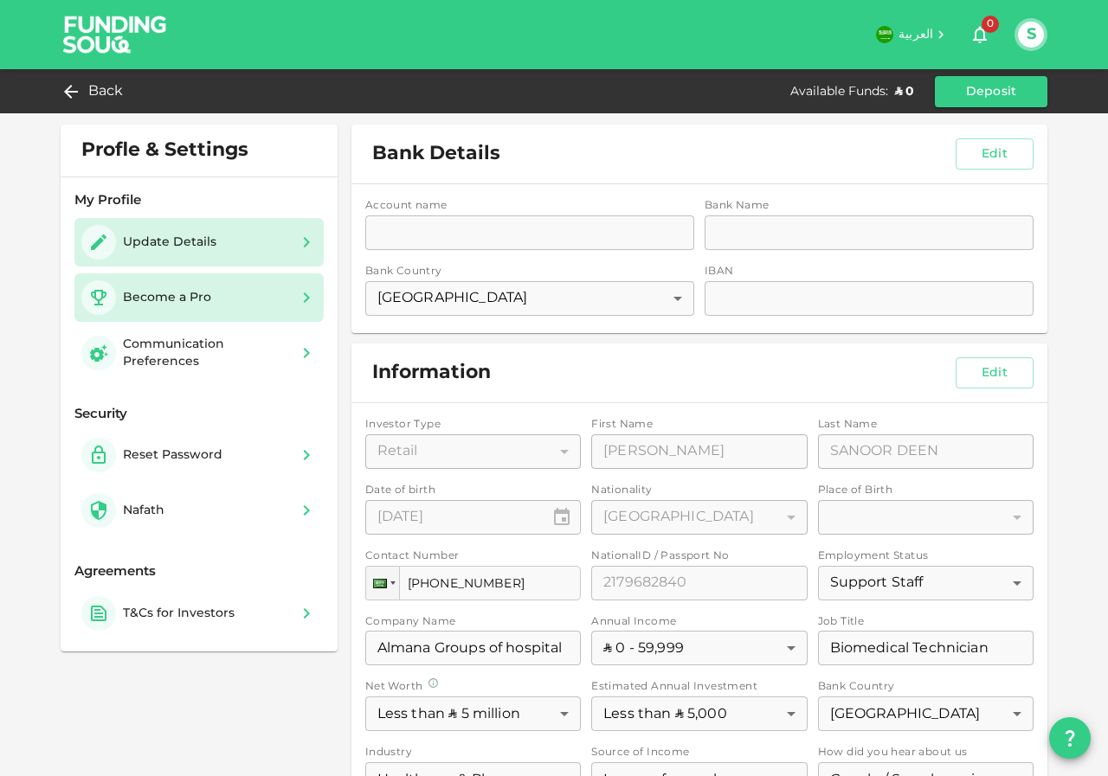
click at [150, 289] on div "Become a Pro" at bounding box center [167, 297] width 88 height 17
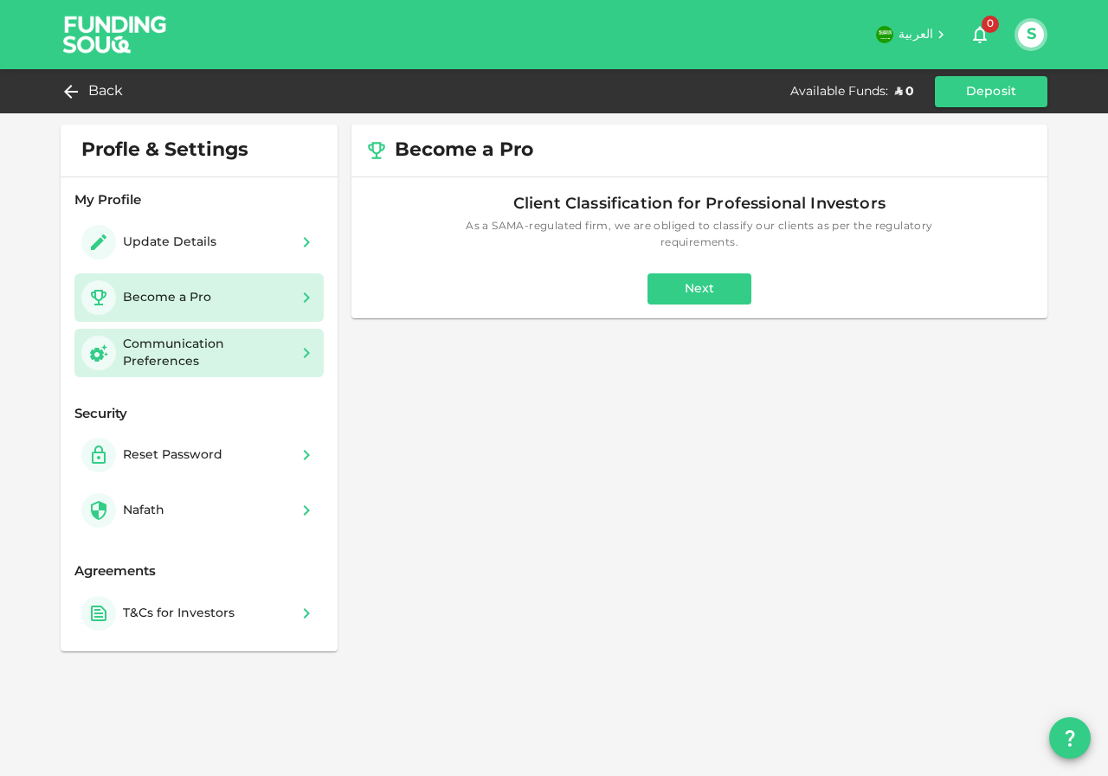
click at [141, 350] on div "Communication Preferences" at bounding box center [206, 353] width 166 height 35
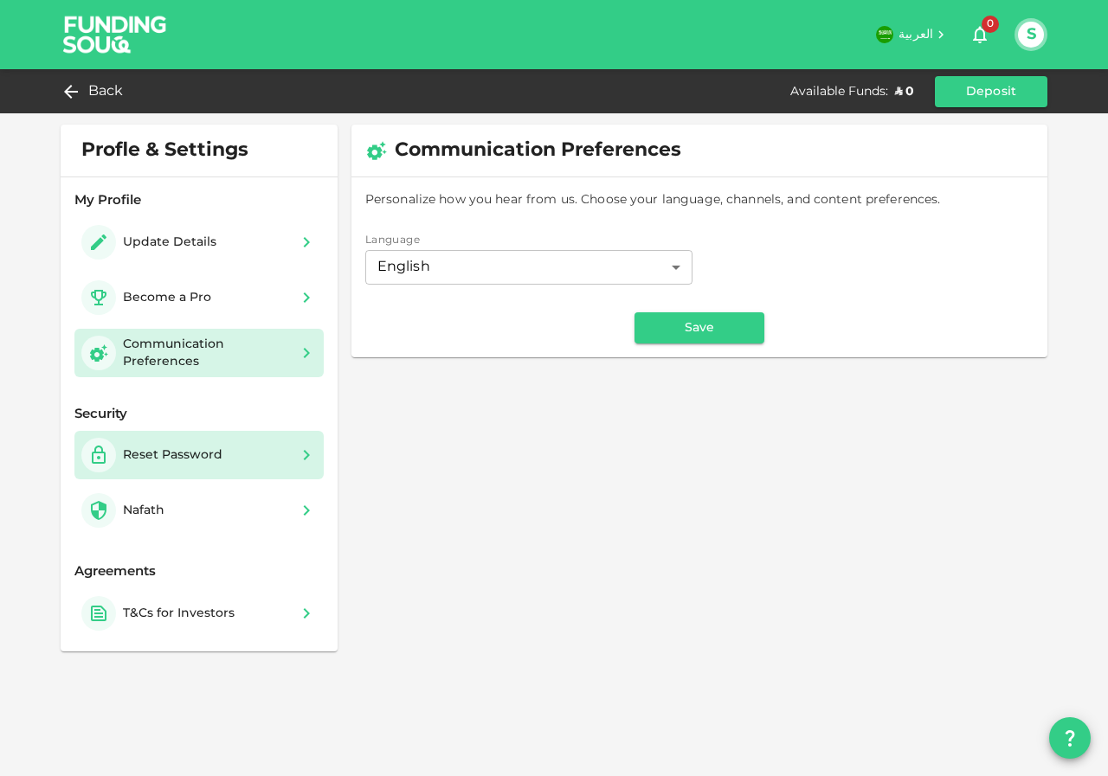
click at [172, 446] on div "Reset Password" at bounding box center [155, 455] width 148 height 35
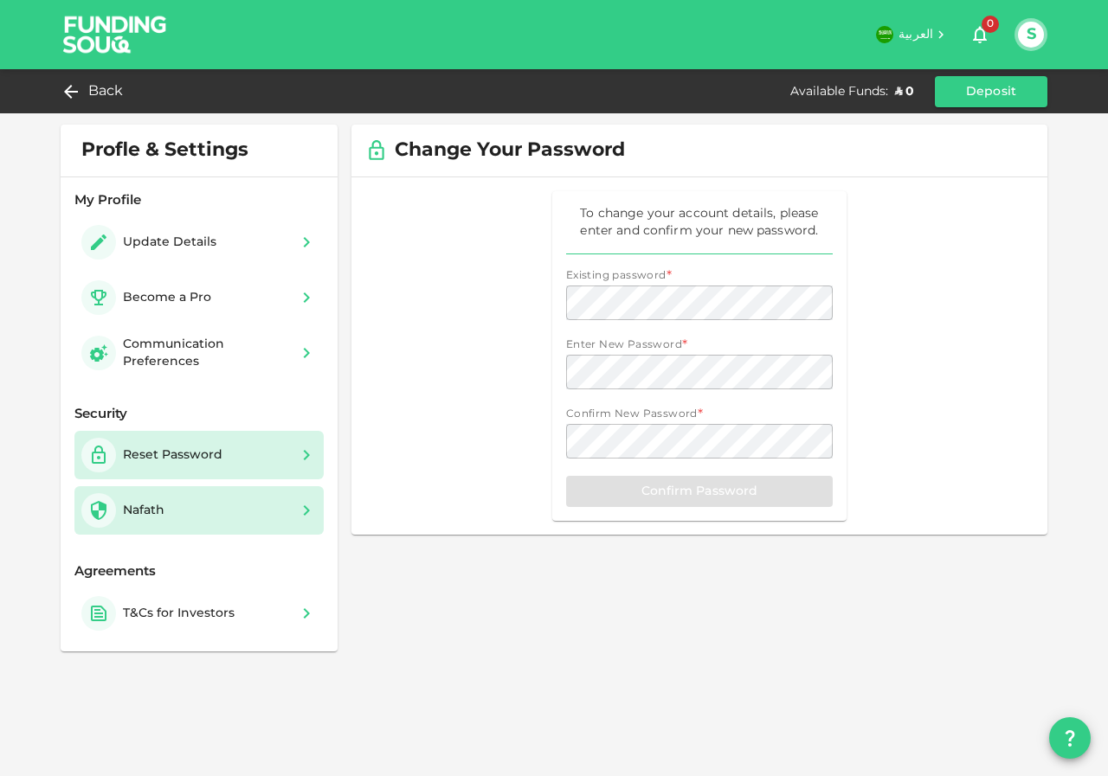
click at [170, 514] on div "Nafath" at bounding box center [126, 510] width 90 height 35
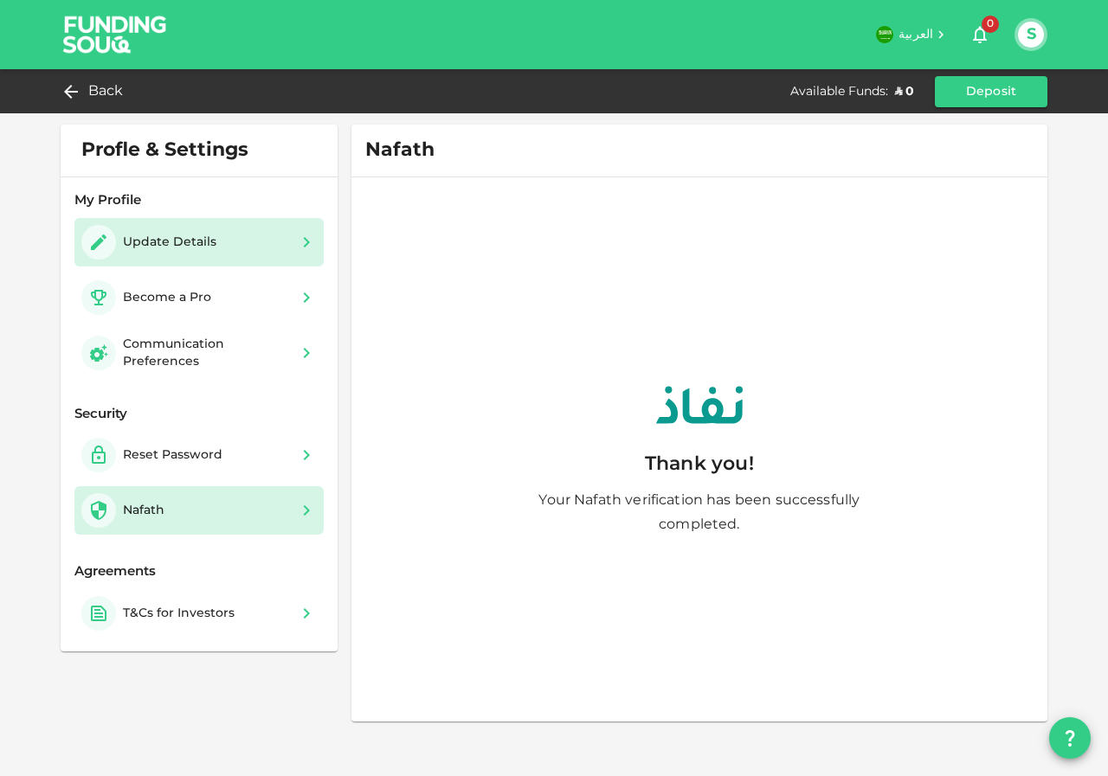
click at [170, 225] on div "Update Details" at bounding box center [152, 242] width 142 height 35
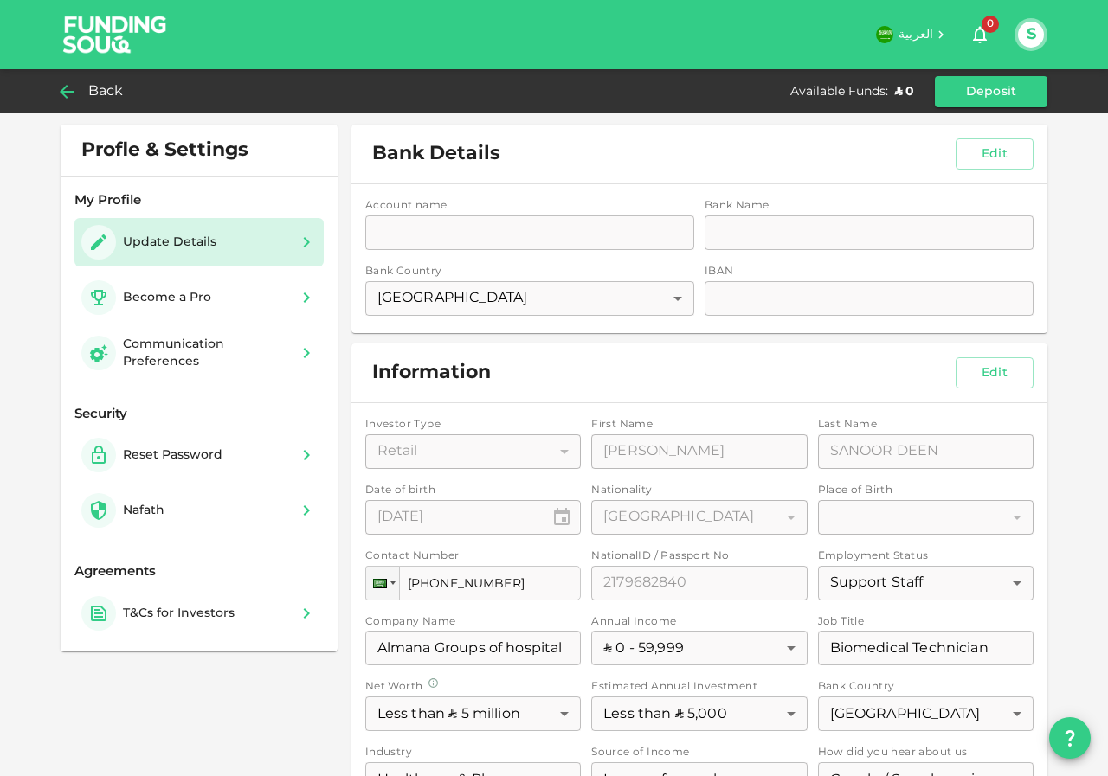
click at [79, 87] on div "Back" at bounding box center [96, 92] width 70 height 24
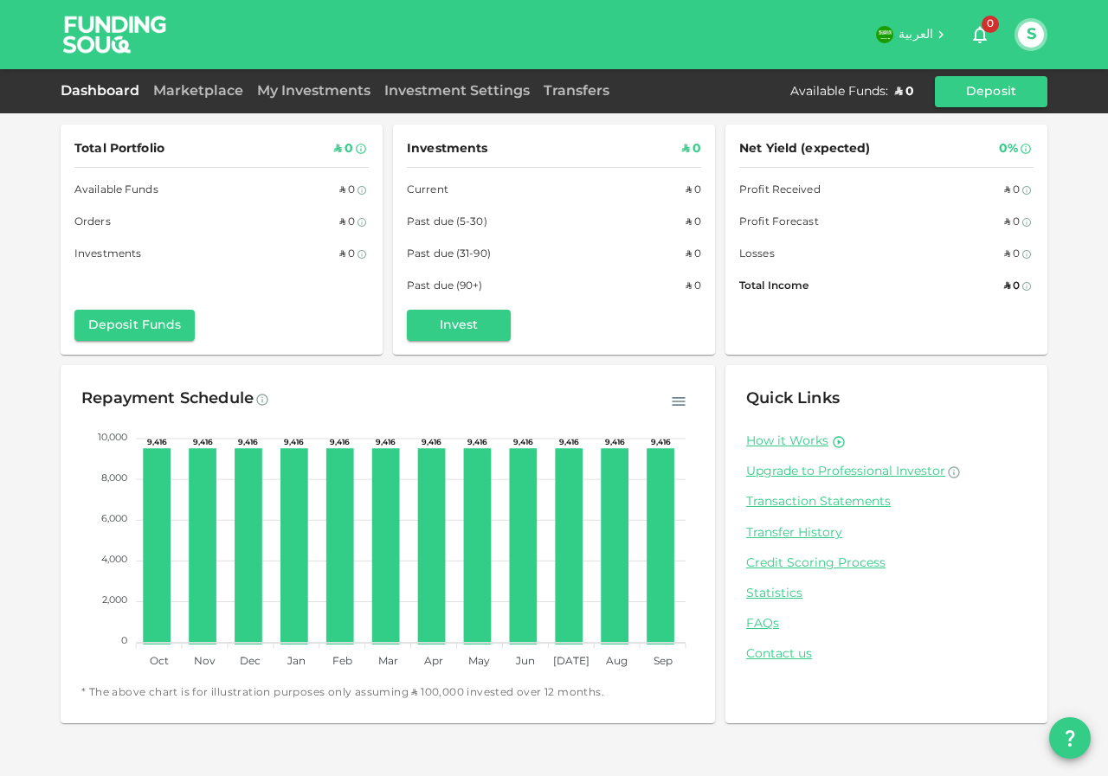
click at [197, 97] on div "Marketplace" at bounding box center [198, 91] width 104 height 21
click at [928, 310] on div "Net Yield (expected) 0% Profit Received ʢ 0 Profit Forecast ʢ 0 Losses ʢ 0 Tota…" at bounding box center [886, 240] width 322 height 230
click at [116, 317] on button "Deposit Funds" at bounding box center [134, 325] width 120 height 31
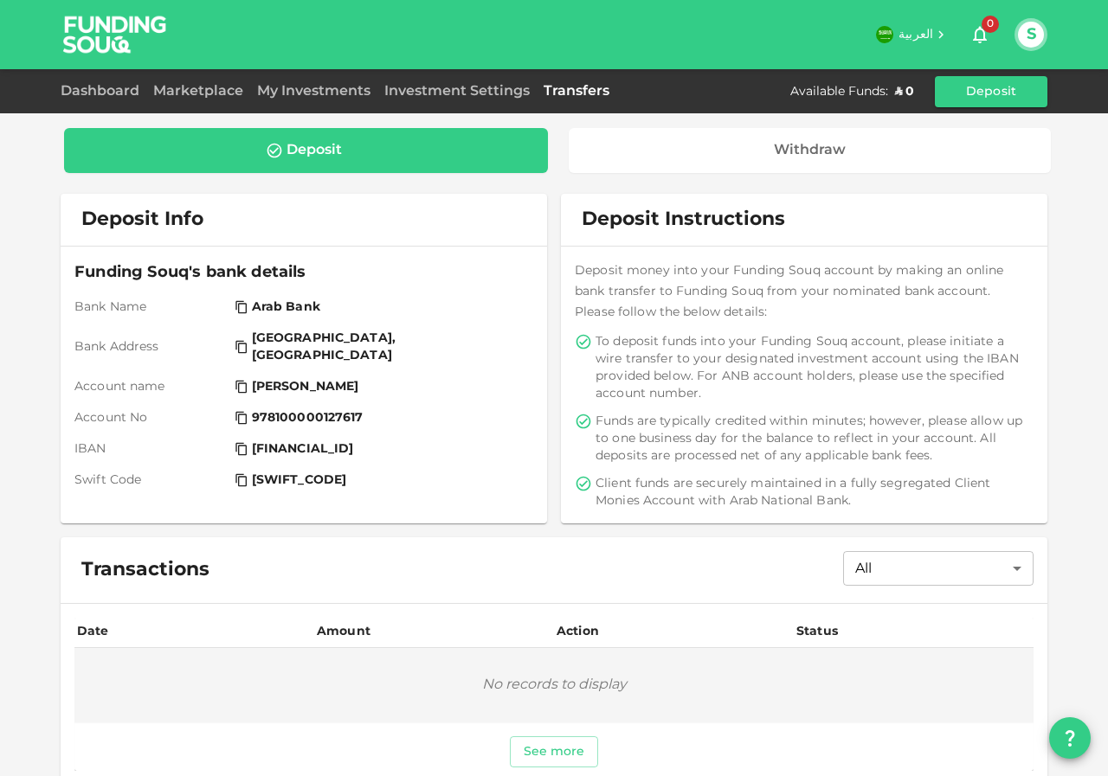
scroll to position [19, 0]
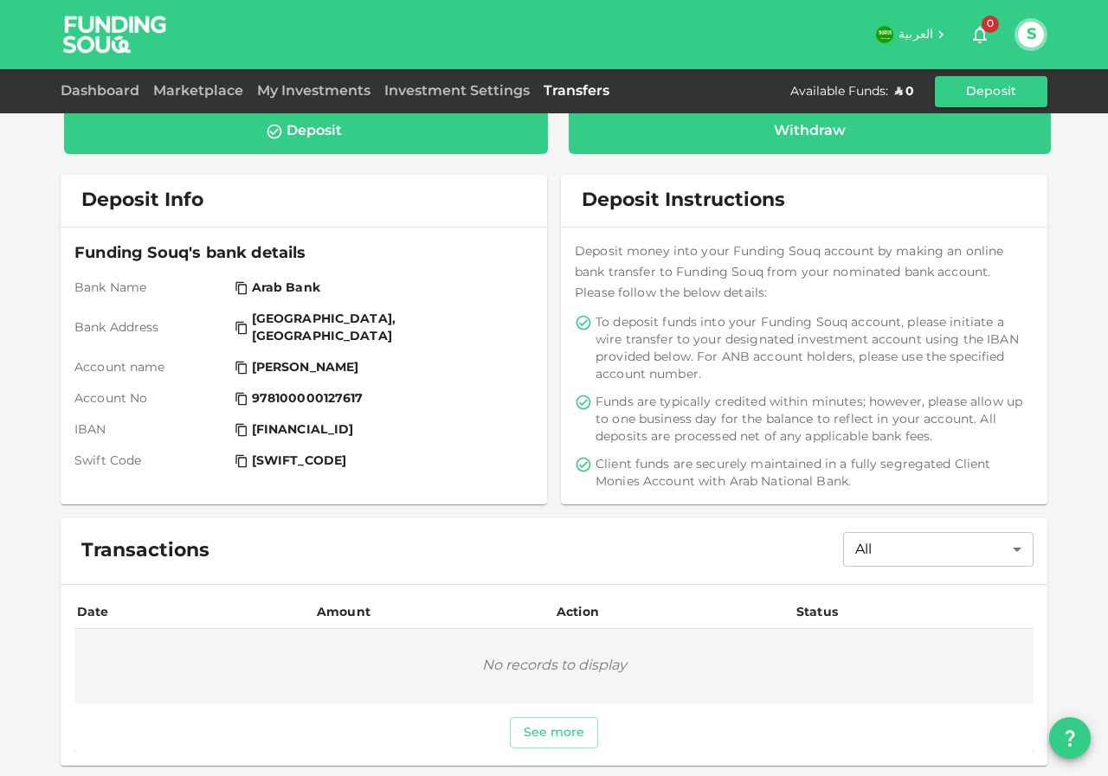
click at [791, 152] on div "Withdraw" at bounding box center [809, 131] width 483 height 45
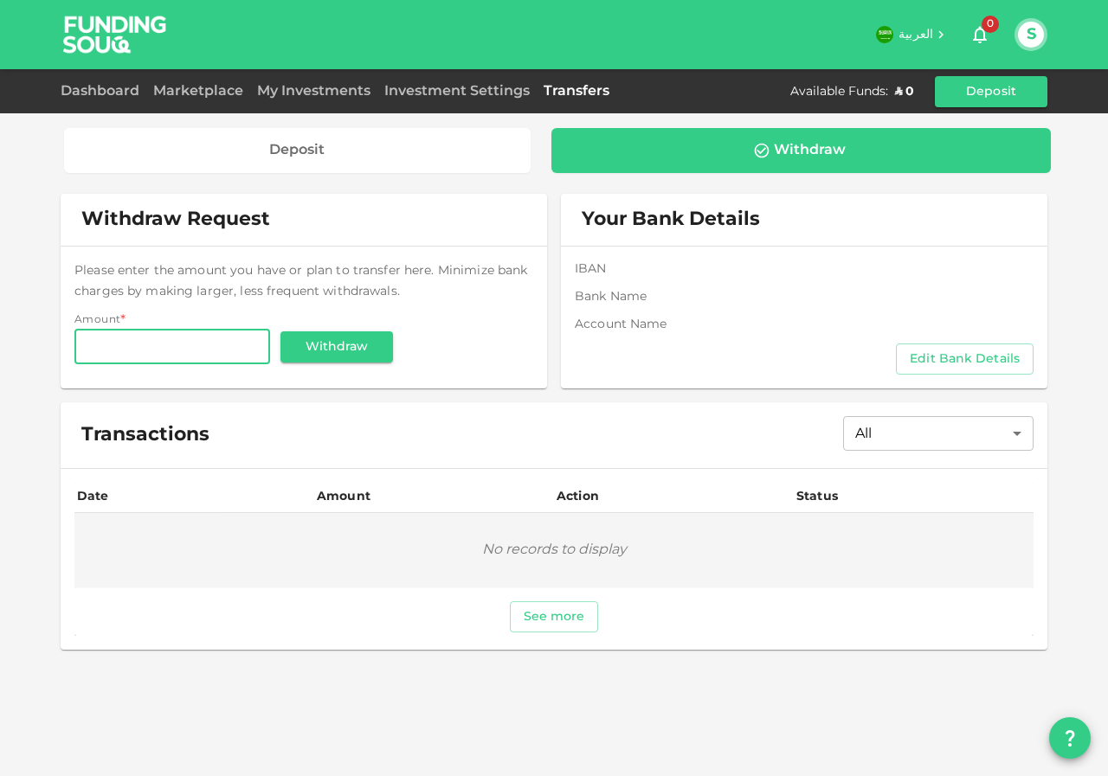
click at [487, 264] on div "Please enter the amount you have or plan to transfer here. Minimize bank charge…" at bounding box center [303, 313] width 459 height 107
click at [849, 252] on div "IBAN Bank Name Account name Edit Bank Details" at bounding box center [804, 318] width 486 height 142
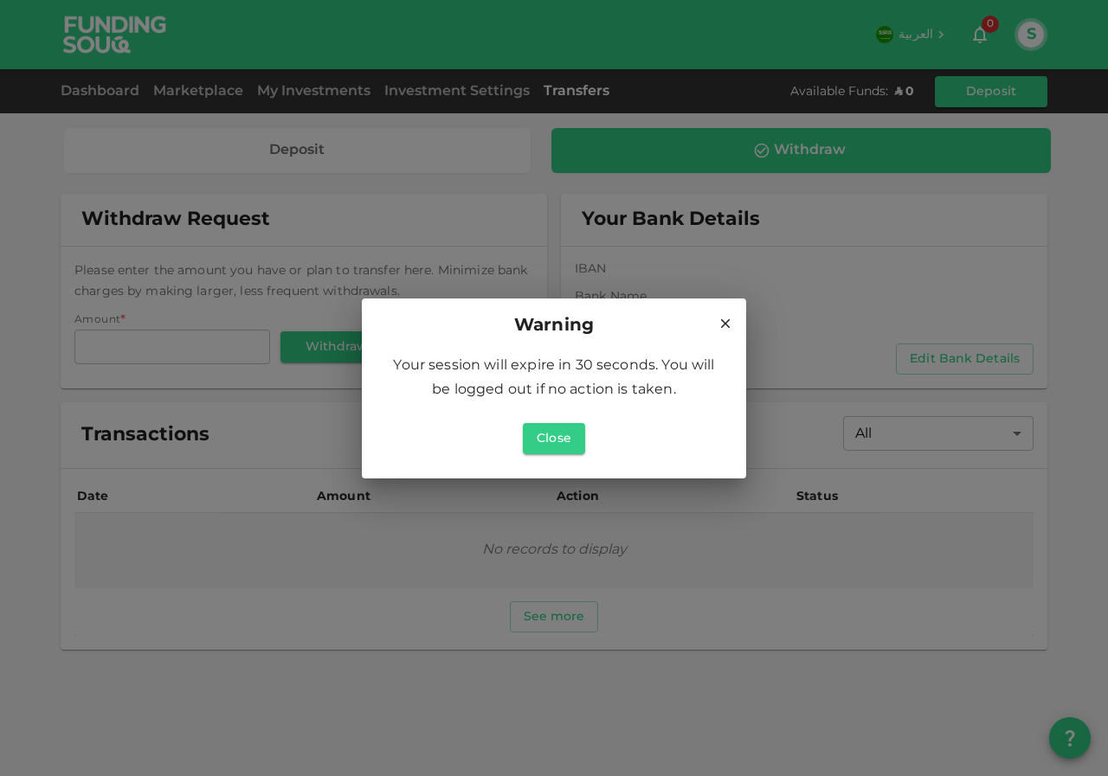
click at [725, 320] on icon at bounding box center [725, 324] width 16 height 16
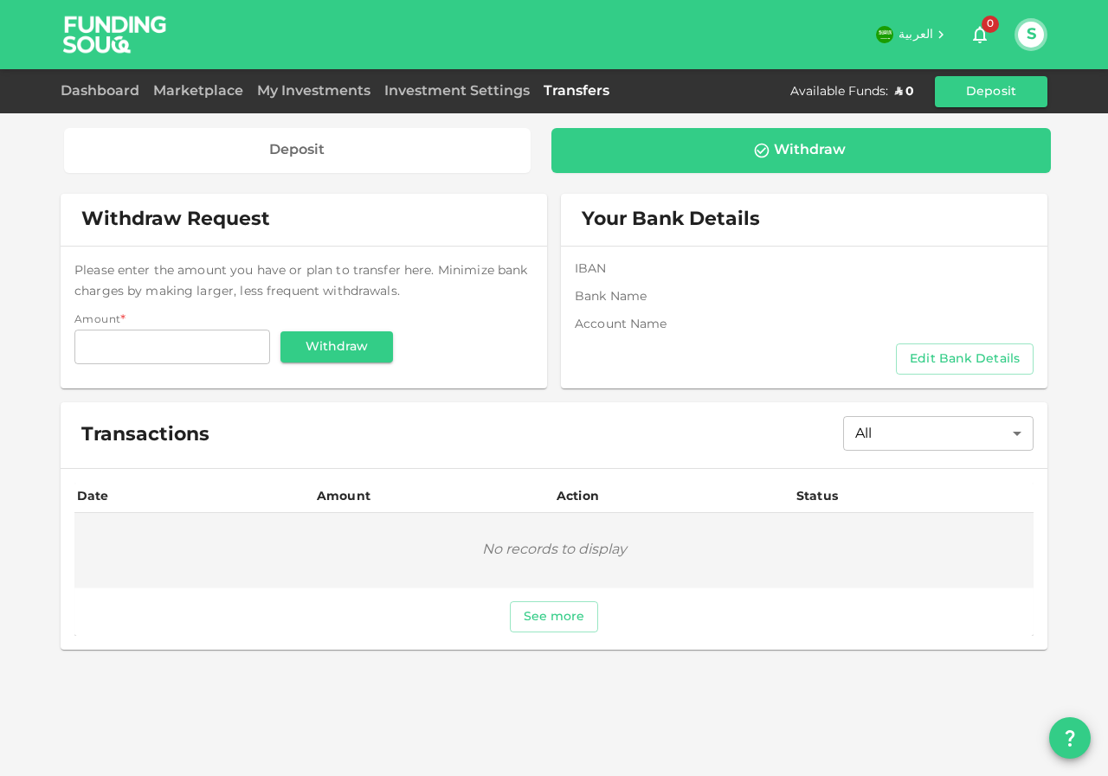
click at [716, 319] on span "Account name" at bounding box center [651, 324] width 153 height 17
click at [927, 356] on button "Edit Bank Details" at bounding box center [965, 359] width 138 height 31
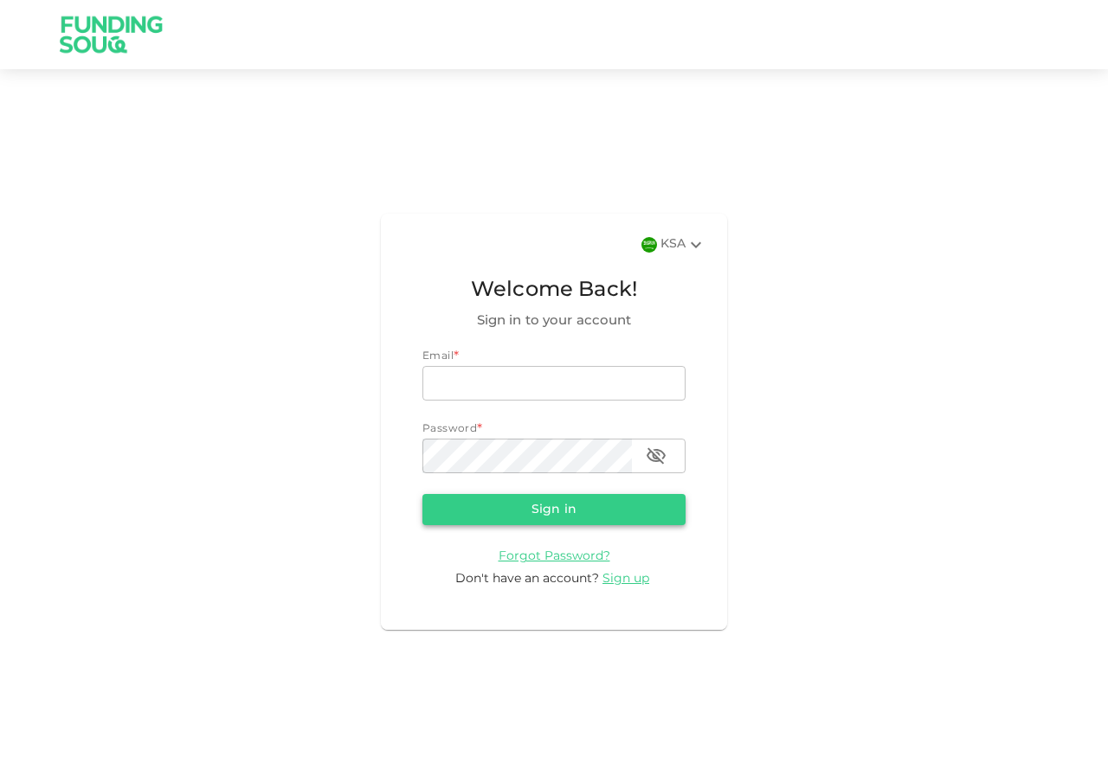
type input "[EMAIL_ADDRESS][DOMAIN_NAME]"
click at [536, 510] on button "Sign in" at bounding box center [553, 509] width 263 height 31
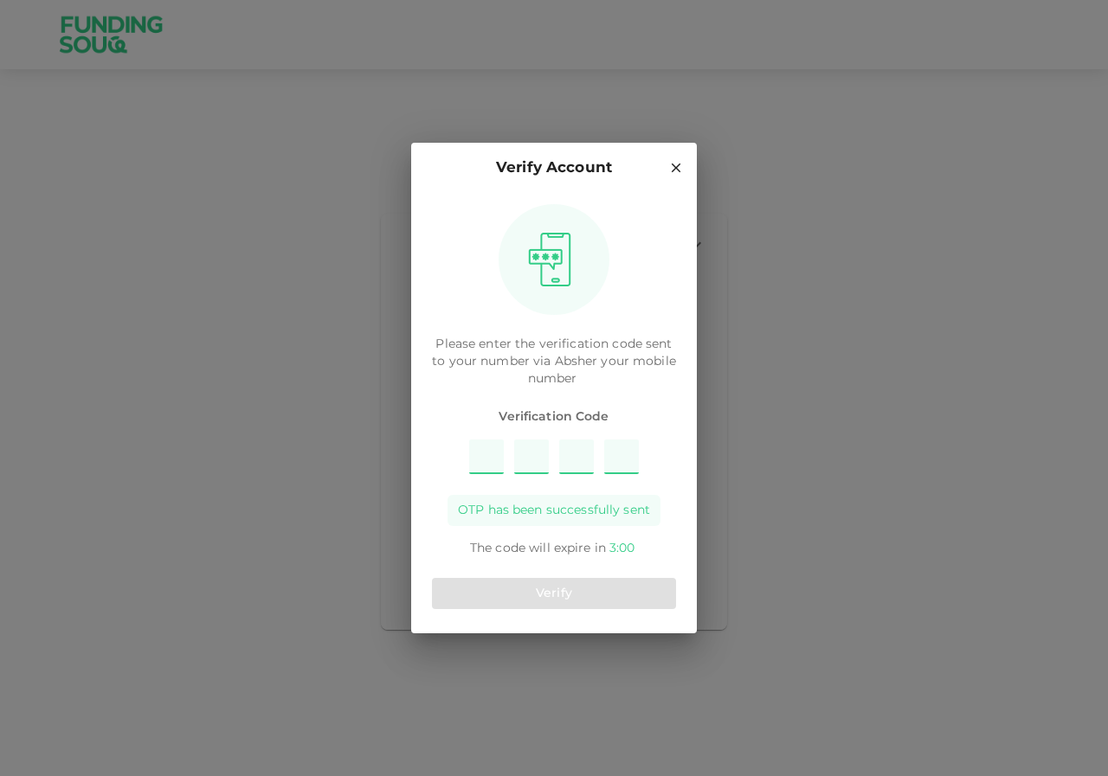
click at [492, 472] on input "Please enter OTP character 1" at bounding box center [486, 457] width 35 height 35
type input "2"
type input "3"
type input "8"
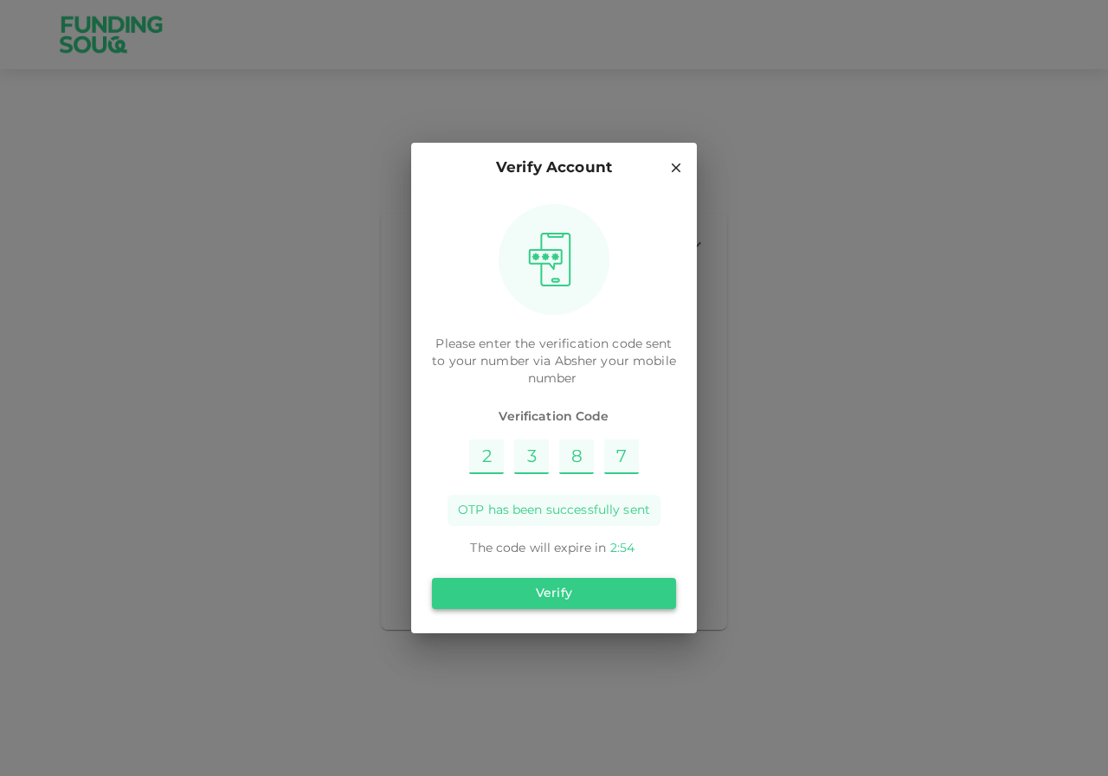
type input "7"
click at [522, 596] on button "Verify" at bounding box center [554, 593] width 244 height 31
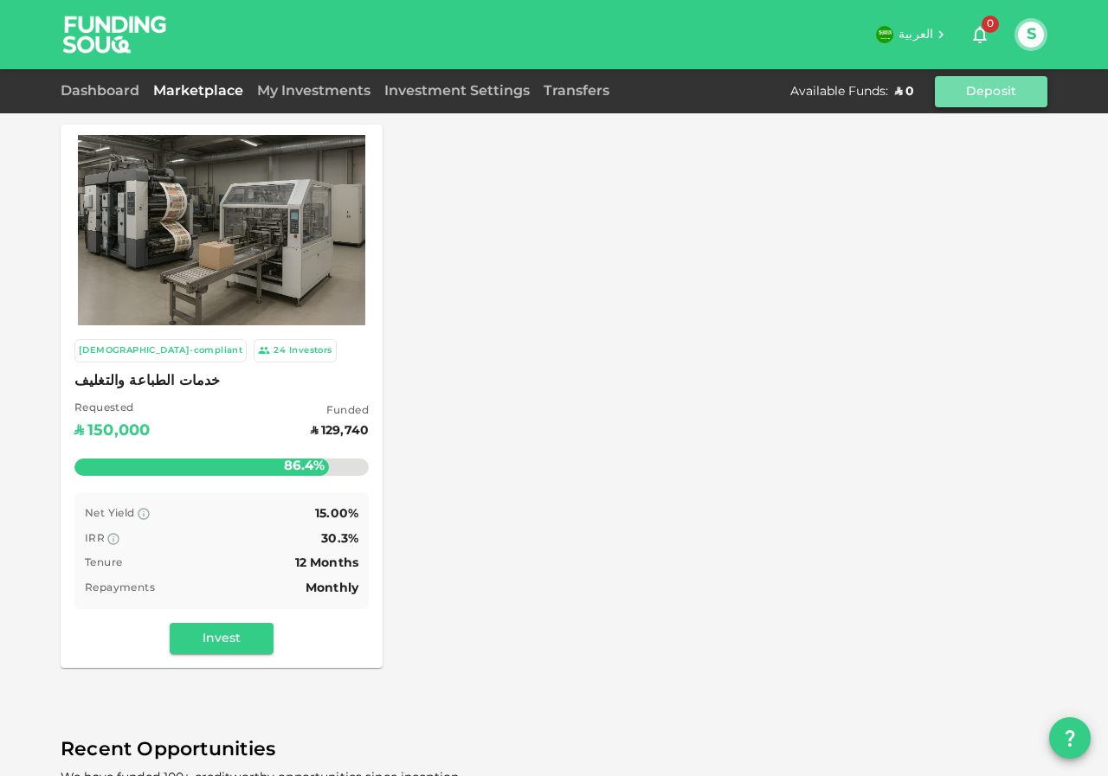
click at [999, 89] on button "Deposit" at bounding box center [990, 91] width 112 height 31
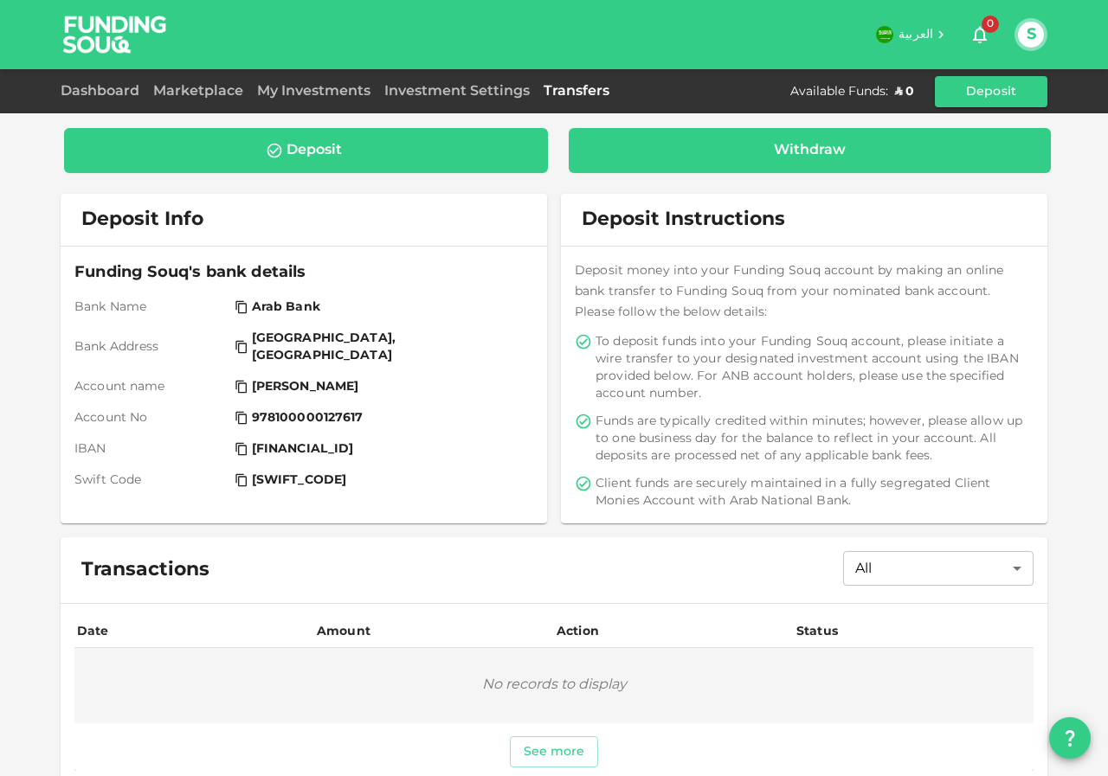
click at [825, 144] on div "Withdraw" at bounding box center [810, 150] width 72 height 17
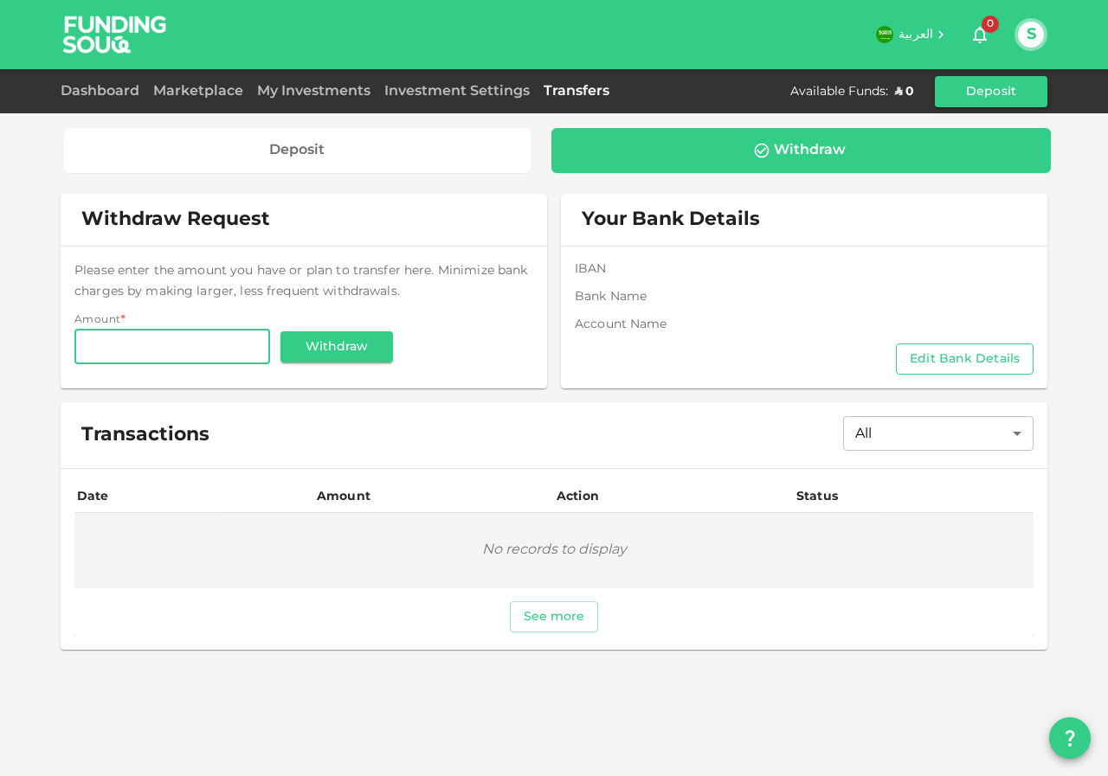
click at [962, 355] on button "Edit Bank Details" at bounding box center [965, 359] width 138 height 31
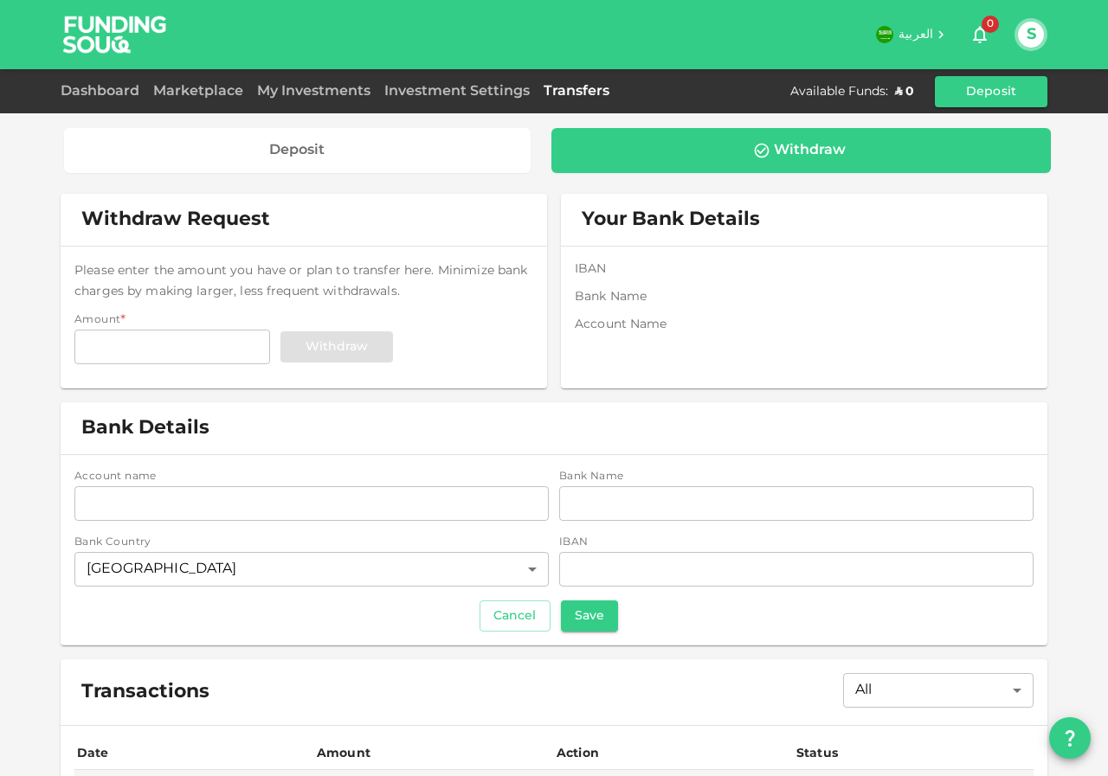
scroll to position [141, 0]
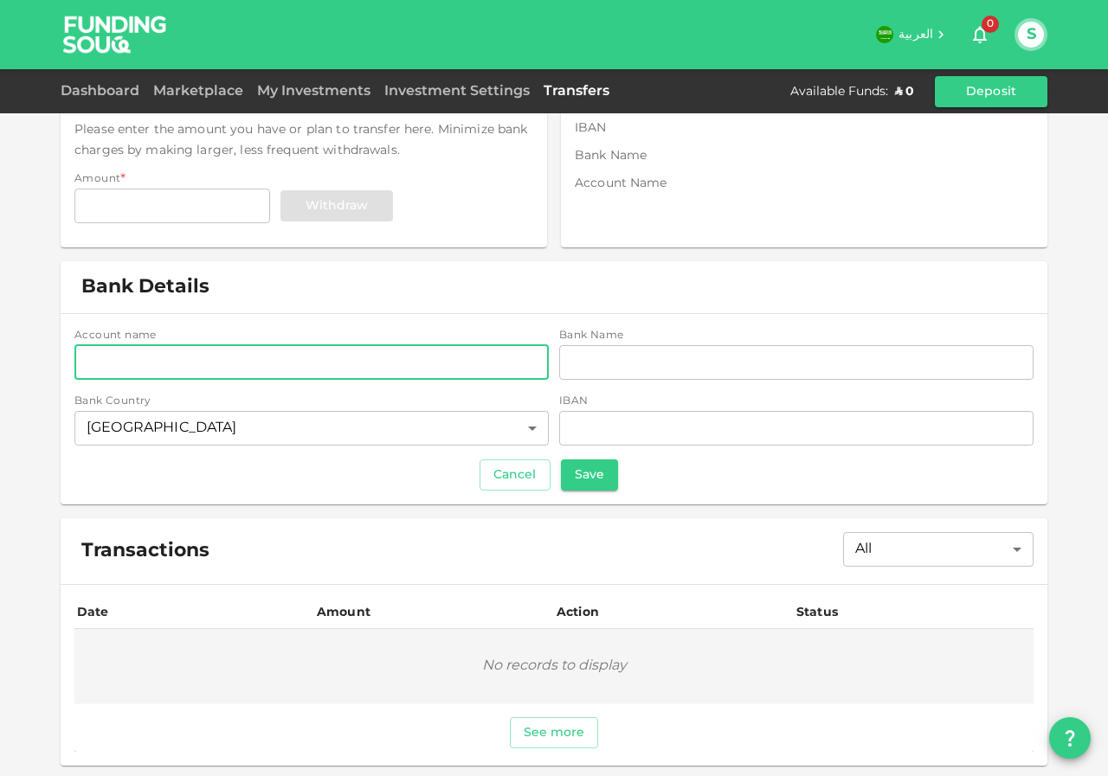
click at [143, 365] on input "accountName" at bounding box center [311, 362] width 474 height 35
type input "MOHAMMED SANFAR SANOOR DEEN"
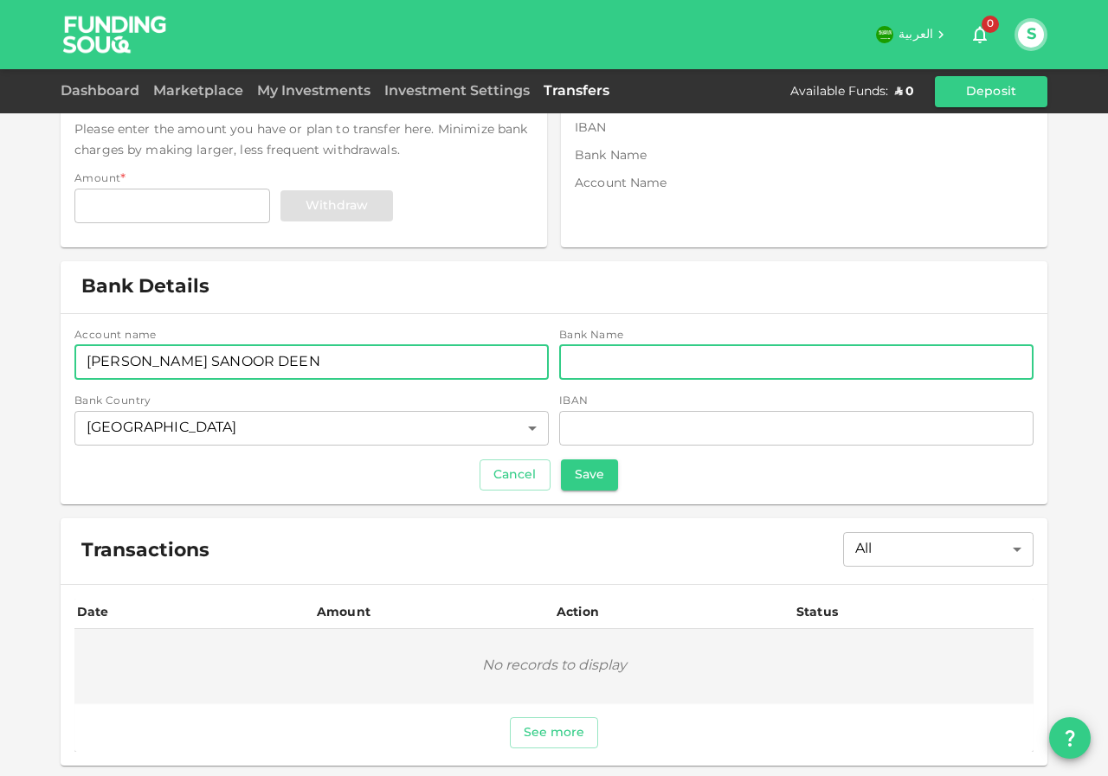
click at [603, 365] on input "bankName" at bounding box center [796, 362] width 474 height 35
type input "SAUDI NATIONAL BANK"
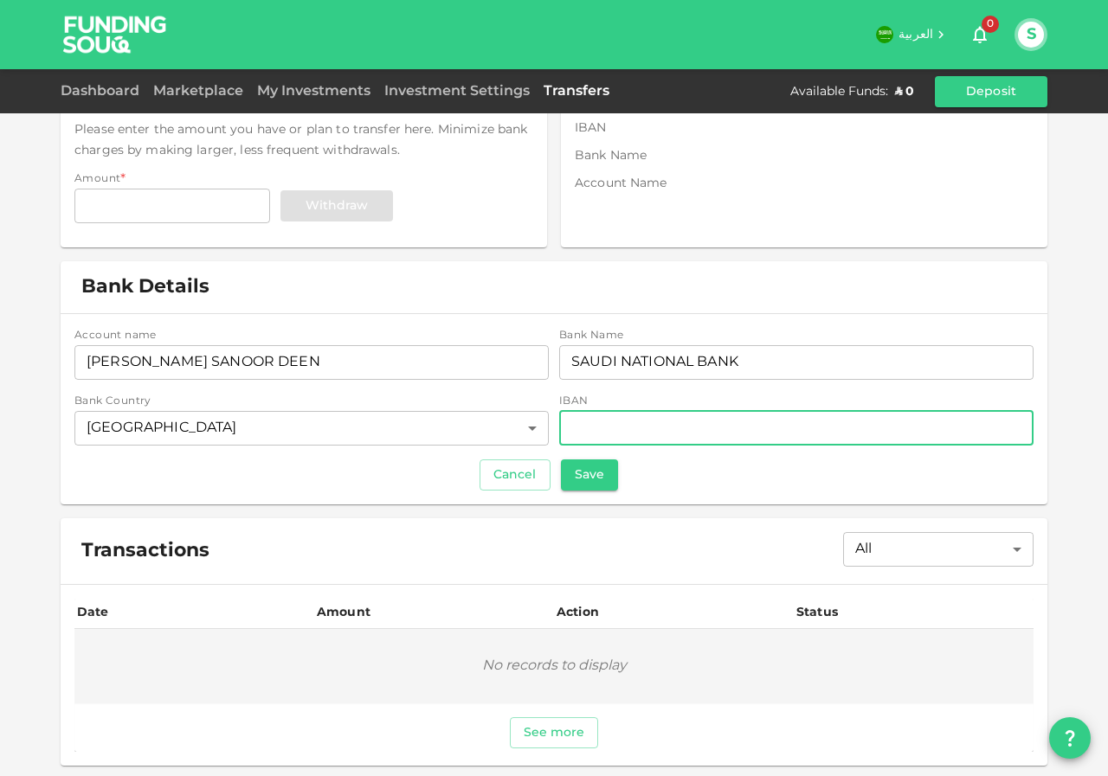
click at [645, 427] on input "iban" at bounding box center [796, 428] width 474 height 35
paste input "SA82 1000 0011 1002 4099 2304"
type input "SA82 1000 0011 1002 4099 2304"
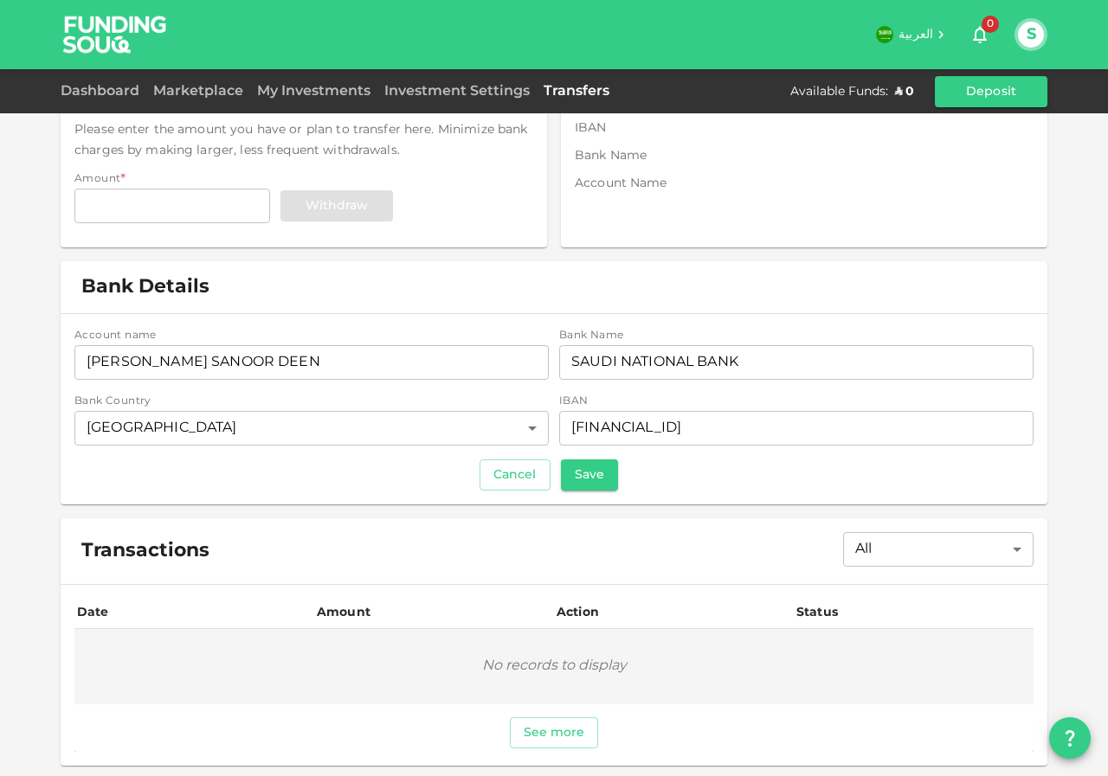
click at [684, 530] on div "Transactions All All ​" at bounding box center [554, 551] width 986 height 66
click at [588, 487] on button "Save" at bounding box center [589, 474] width 57 height 31
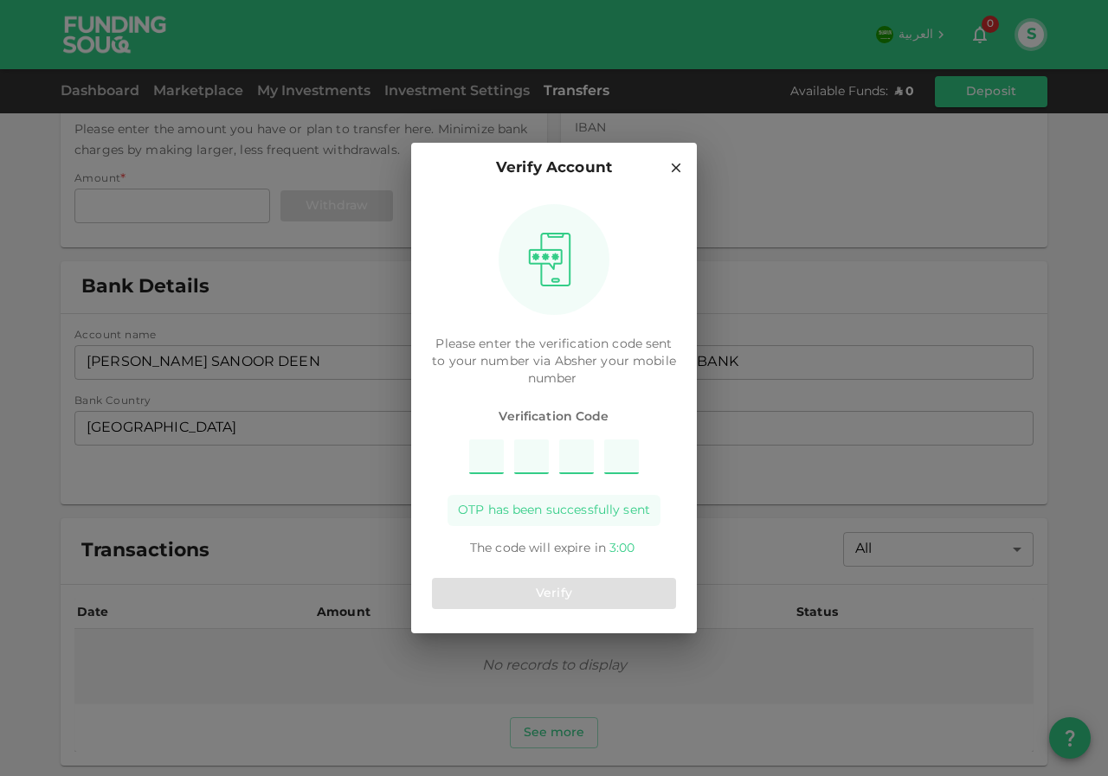
click at [497, 468] on input "Please enter OTP character 1" at bounding box center [486, 457] width 35 height 35
type input "1"
type input "4"
type input "9"
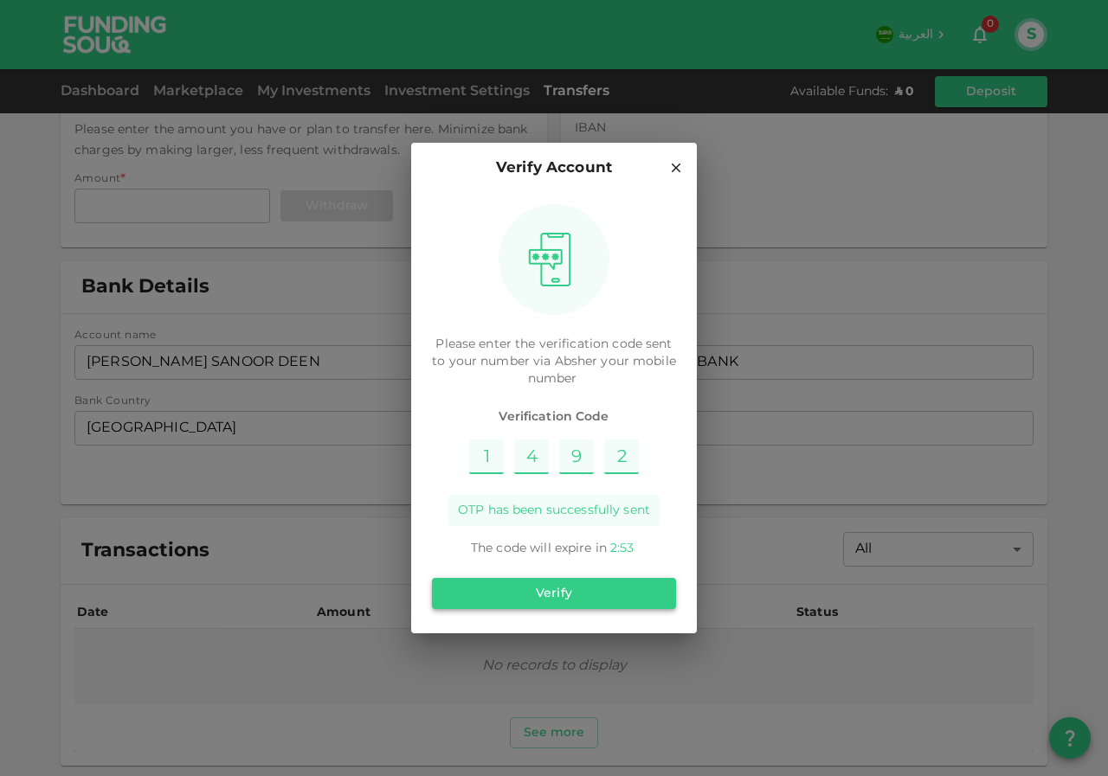
type input "2"
click at [548, 598] on button "Verify" at bounding box center [554, 593] width 244 height 31
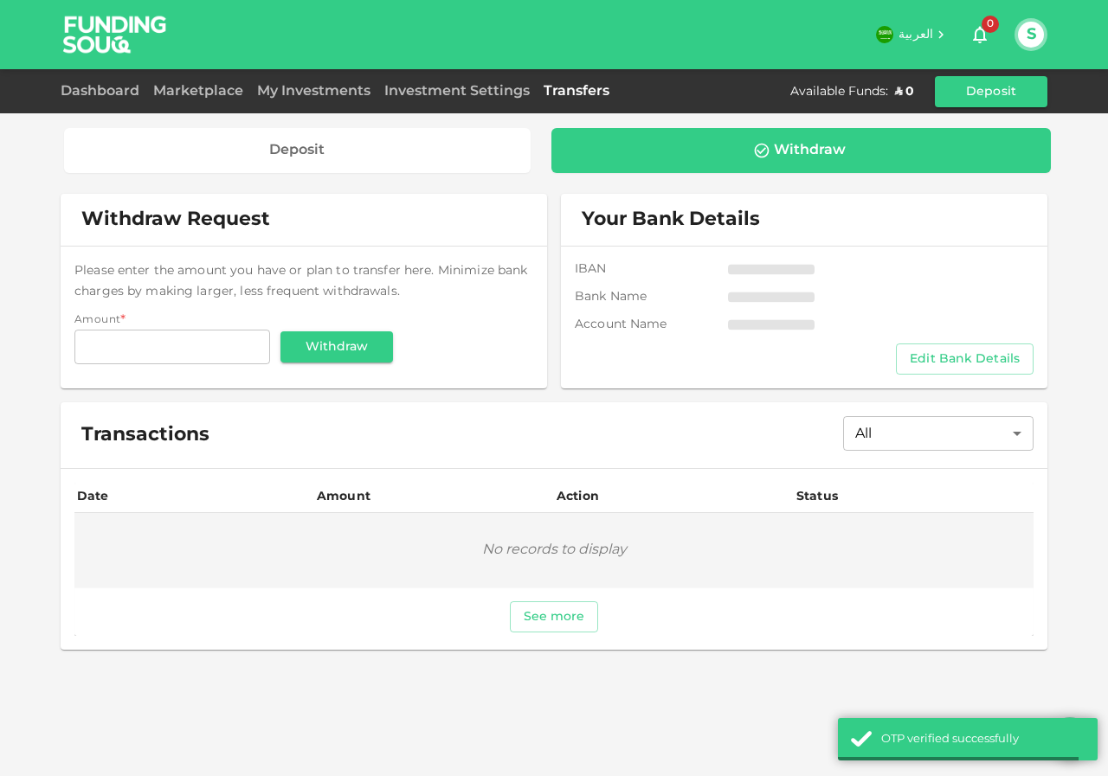
scroll to position [0, 0]
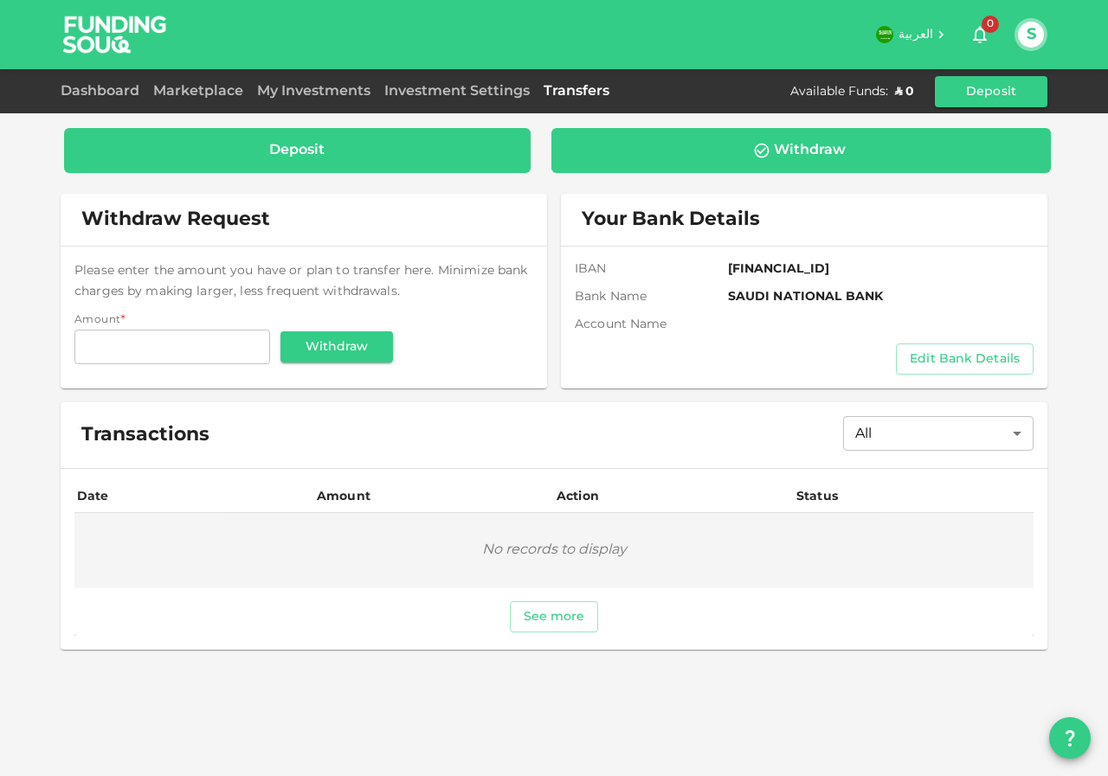
click at [292, 144] on div "Deposit" at bounding box center [296, 150] width 55 height 17
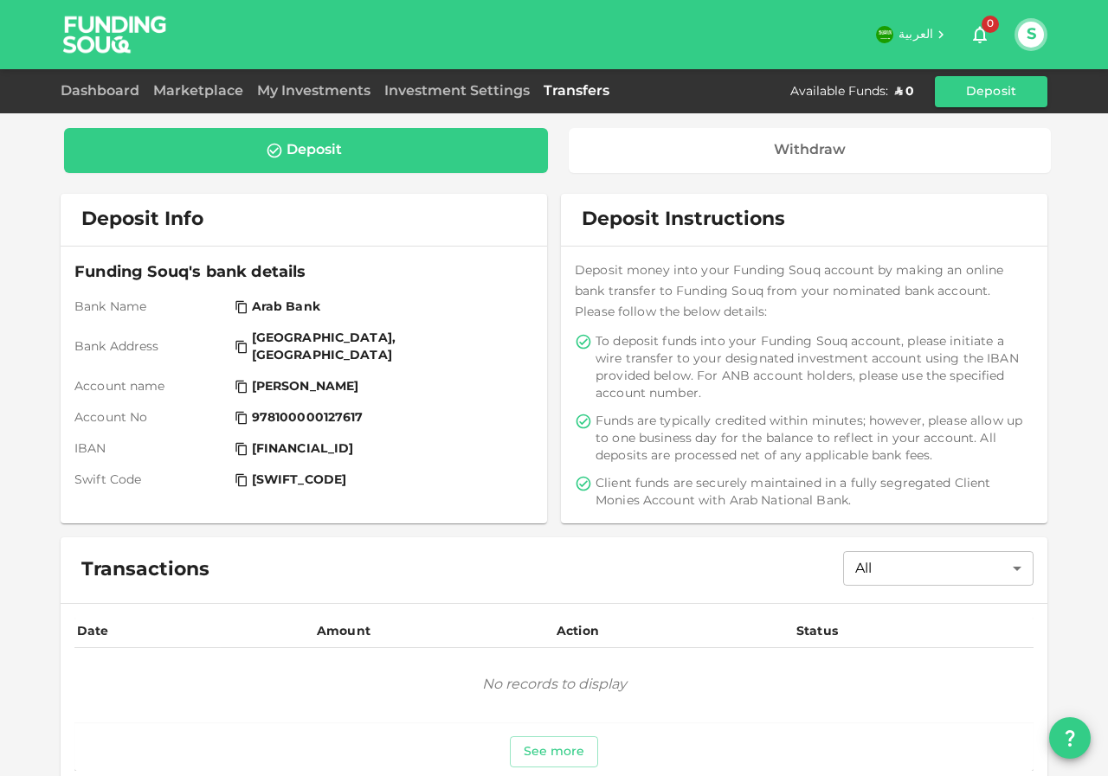
scroll to position [19, 0]
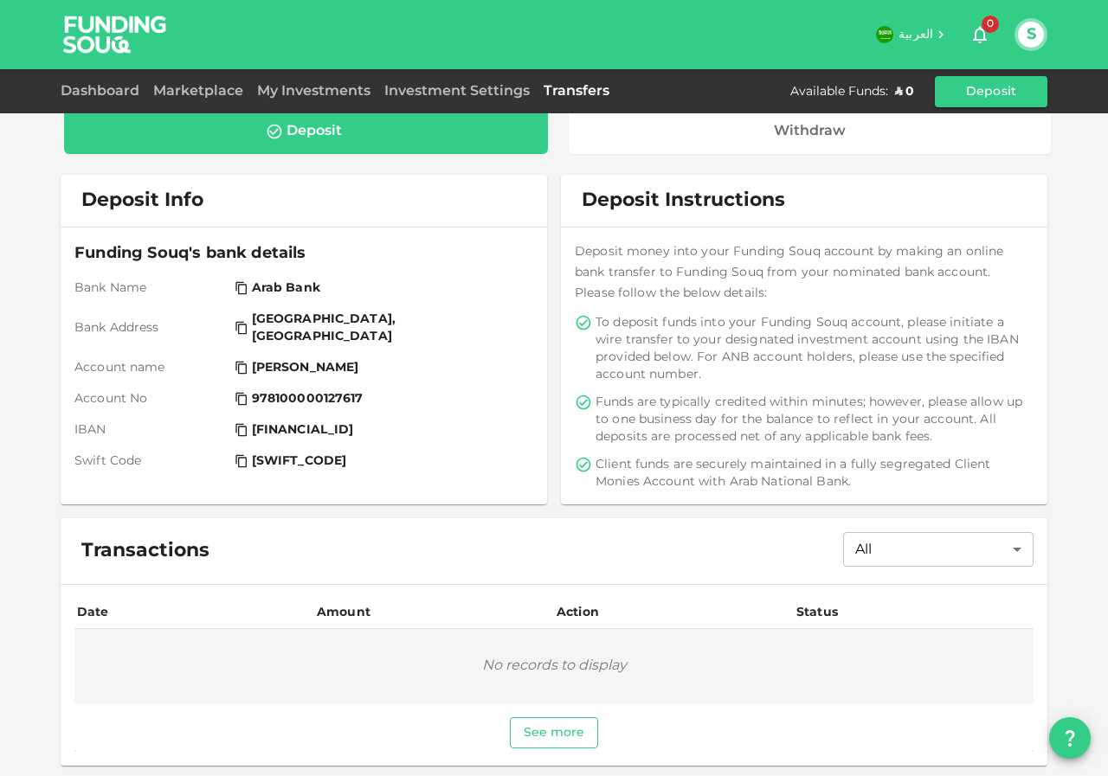
click at [548, 732] on button "See more" at bounding box center [554, 732] width 89 height 31
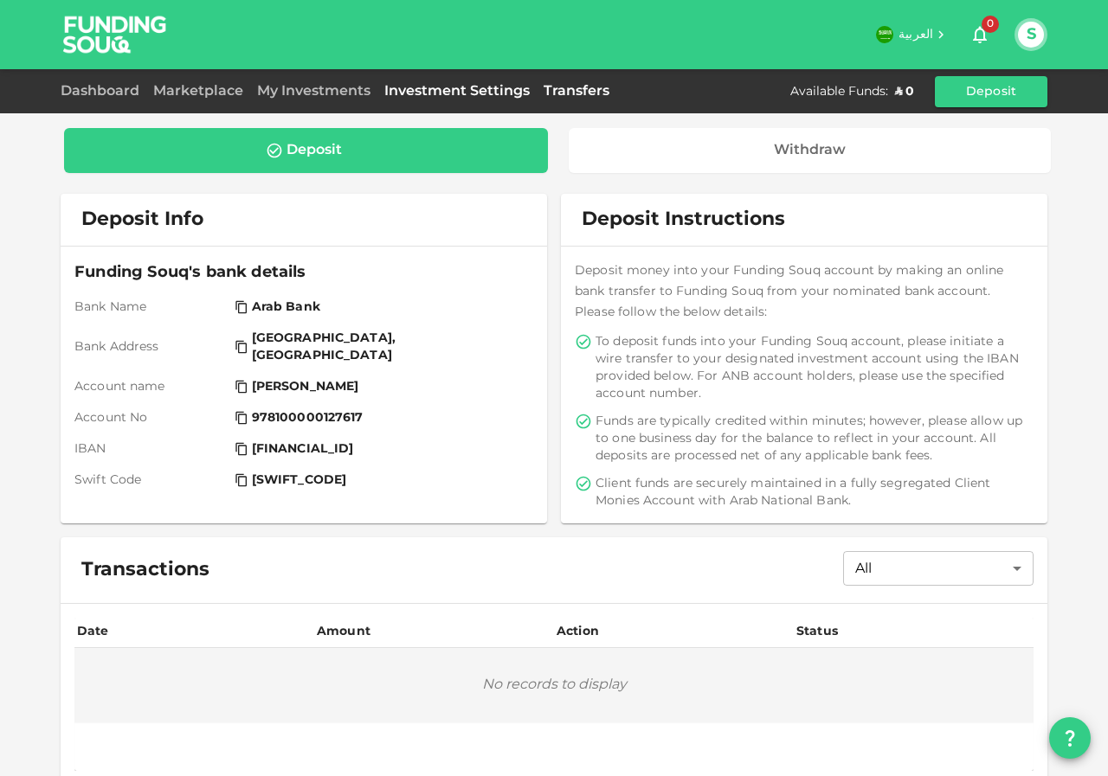
click at [490, 96] on link "Investment Settings" at bounding box center [456, 91] width 159 height 13
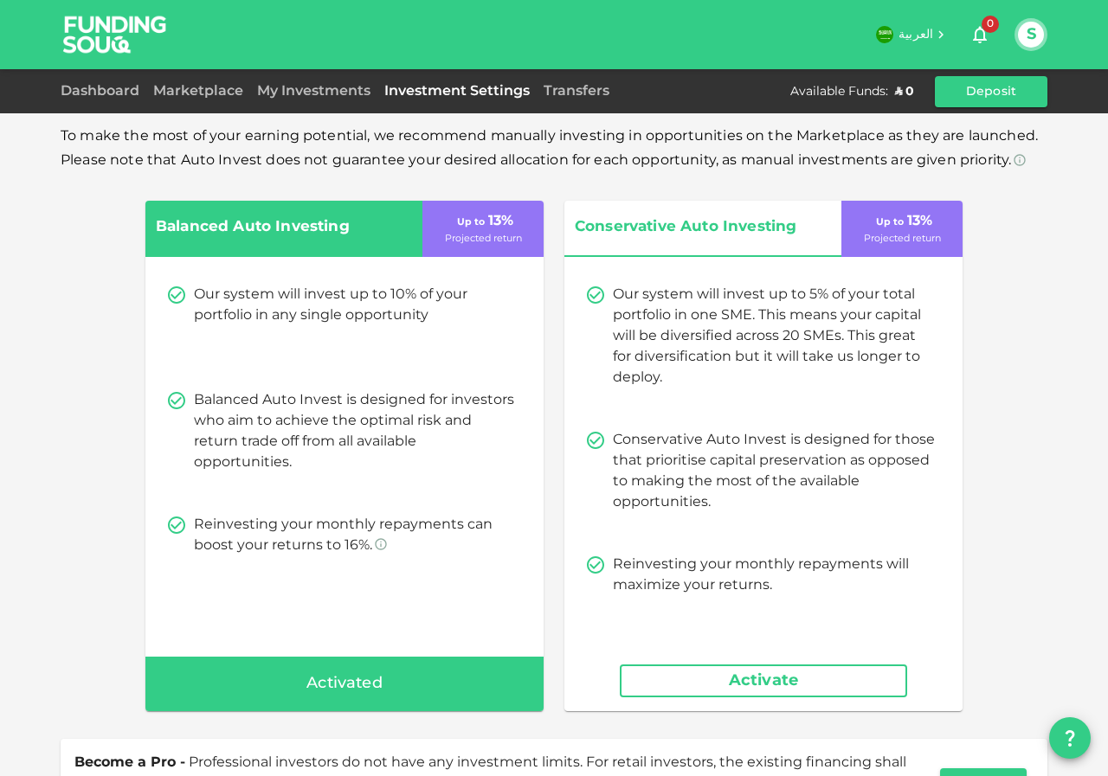
click at [331, 98] on div "My Investments" at bounding box center [313, 91] width 127 height 21
click at [326, 91] on link "My Investments" at bounding box center [313, 91] width 127 height 13
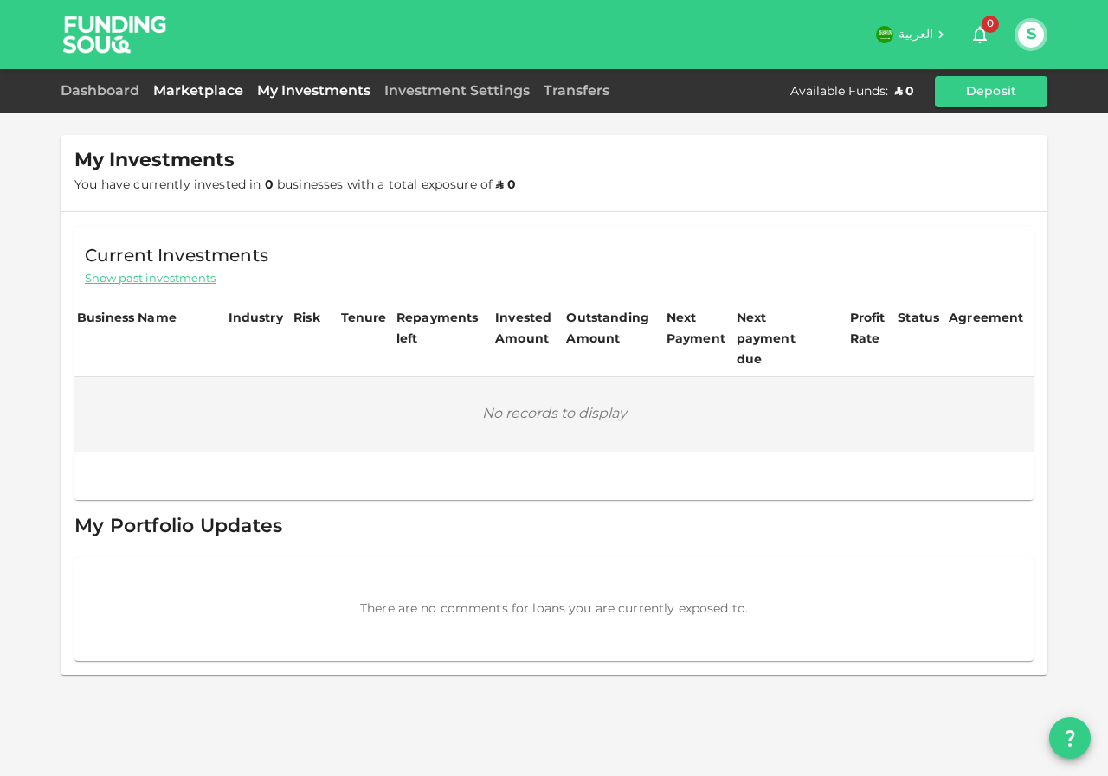
click at [196, 89] on link "Marketplace" at bounding box center [198, 91] width 104 height 13
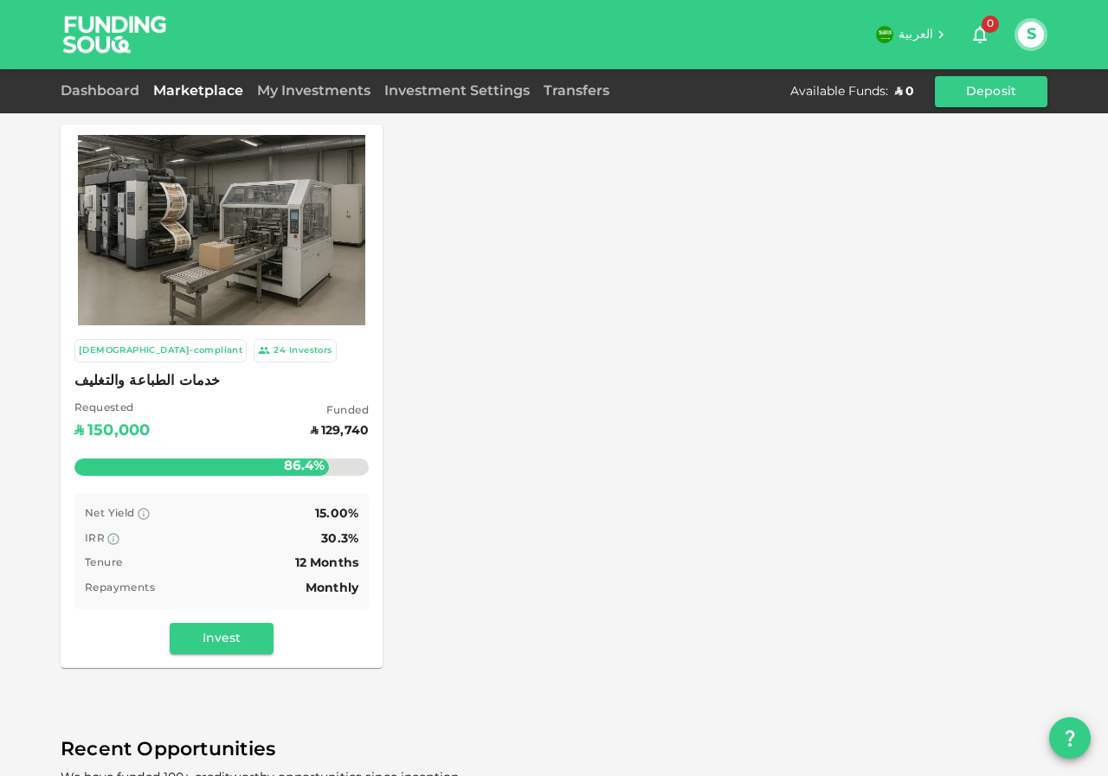
click at [123, 352] on div "Sharia-compliant" at bounding box center [161, 351] width 164 height 15
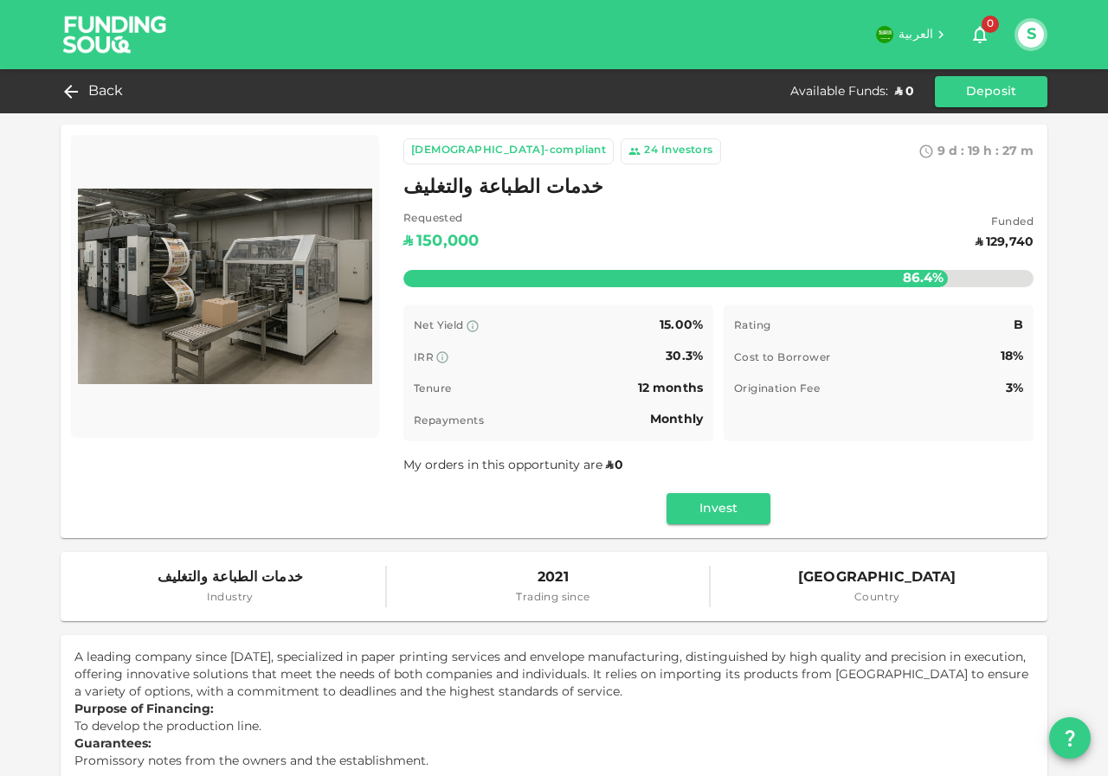
click at [661, 151] on div "Investors" at bounding box center [687, 151] width 52 height 17
click at [644, 147] on div "24" at bounding box center [651, 151] width 14 height 17
click at [457, 151] on div "Sharia-compliant" at bounding box center [508, 151] width 195 height 17
click at [644, 150] on div "24" at bounding box center [651, 151] width 14 height 17
click at [506, 473] on div "My orders in this opportunity are ʢ 0" at bounding box center [718, 465] width 630 height 21
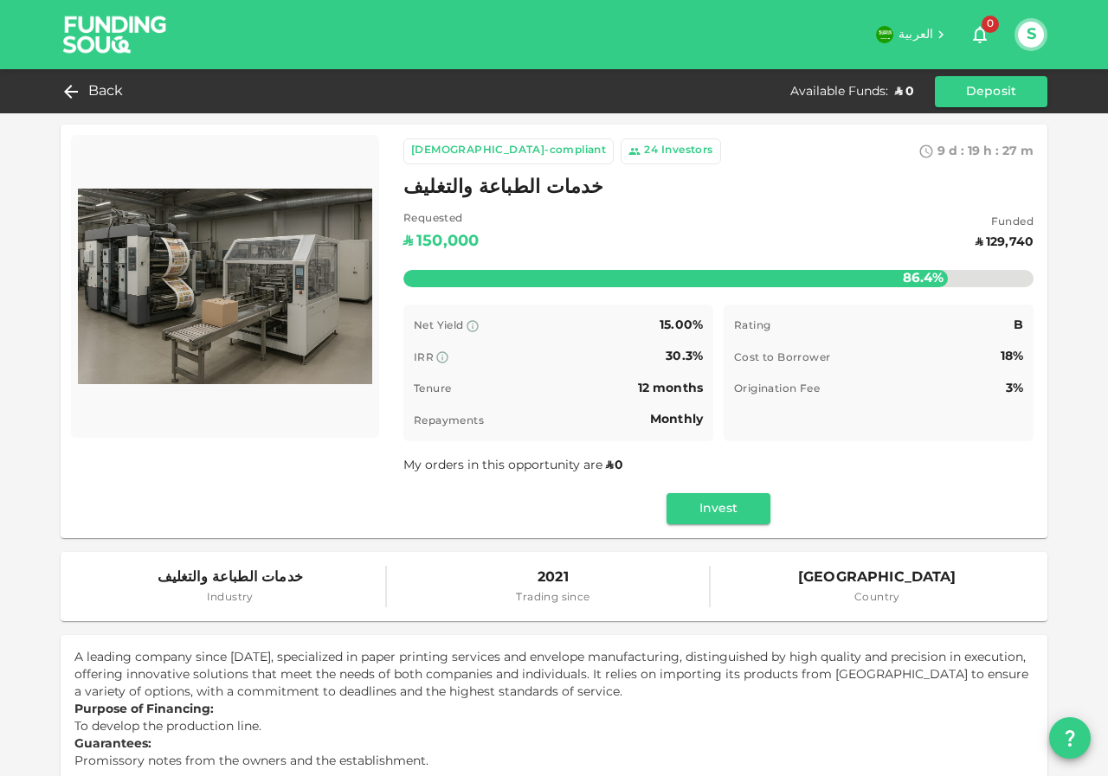
click at [619, 476] on div "My orders in this opportunity are ʢ 0" at bounding box center [718, 465] width 630 height 21
click at [690, 512] on button "Invest" at bounding box center [718, 508] width 104 height 31
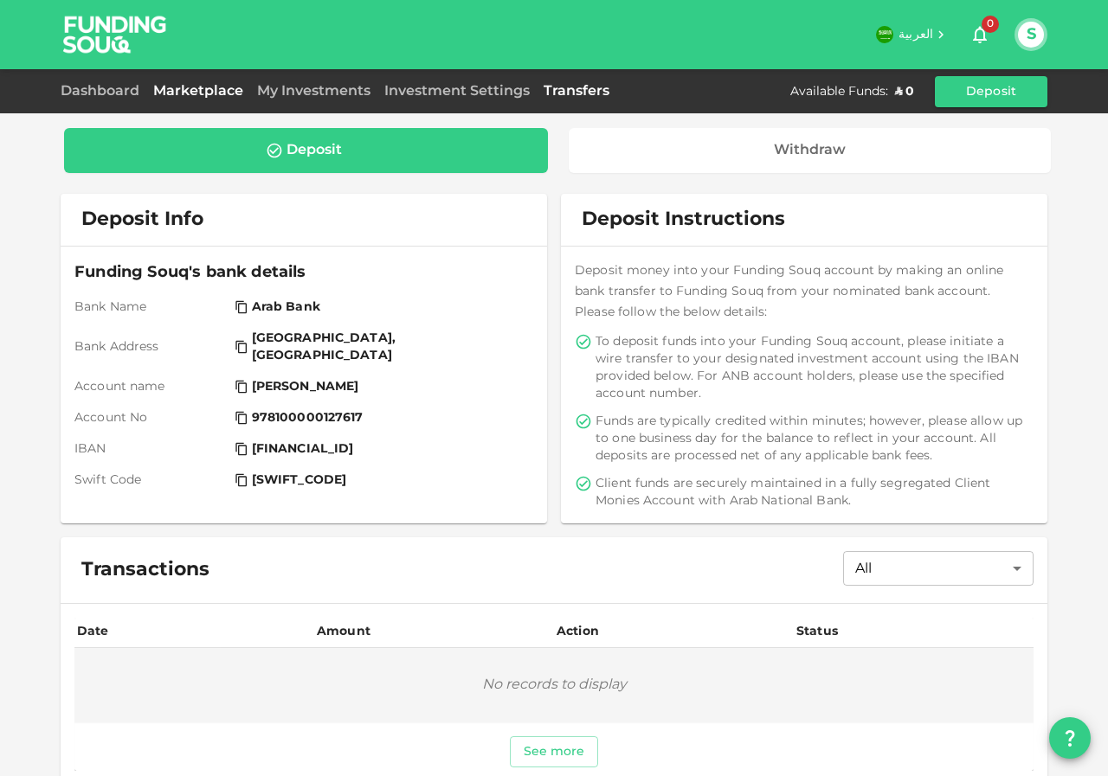
click at [190, 93] on link "Marketplace" at bounding box center [198, 91] width 104 height 13
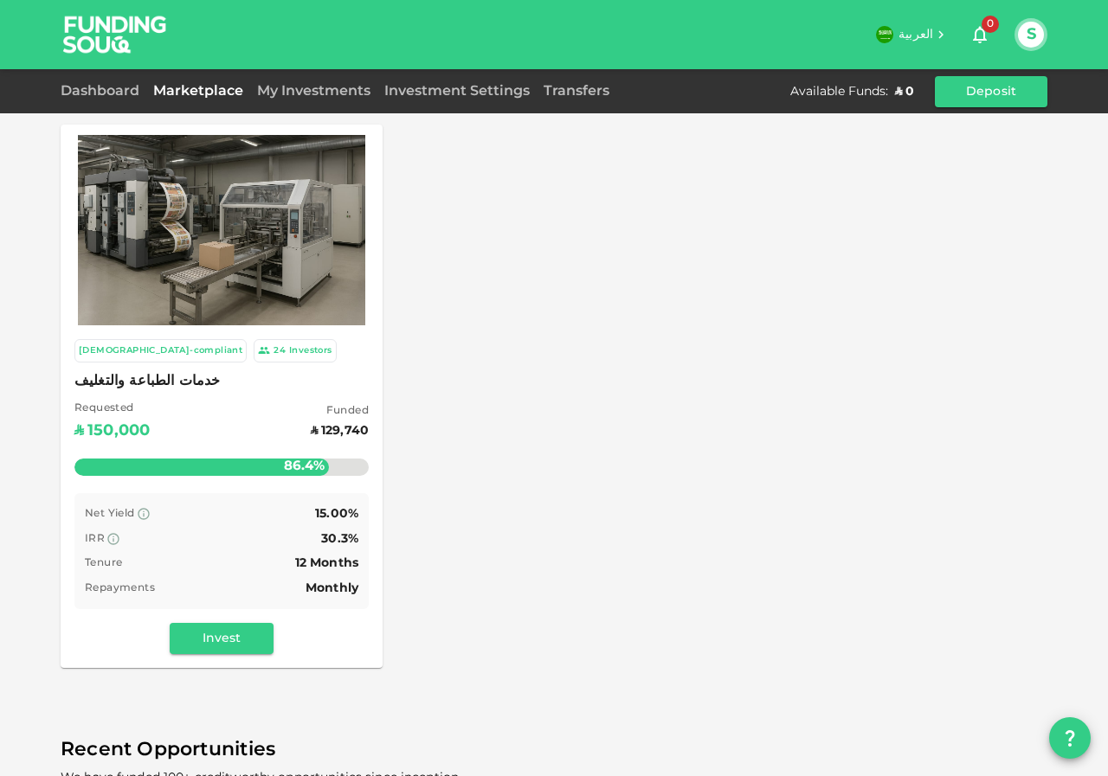
click at [87, 97] on div "Dashboard" at bounding box center [104, 91] width 86 height 21
click at [88, 94] on link "Dashboard" at bounding box center [104, 91] width 86 height 13
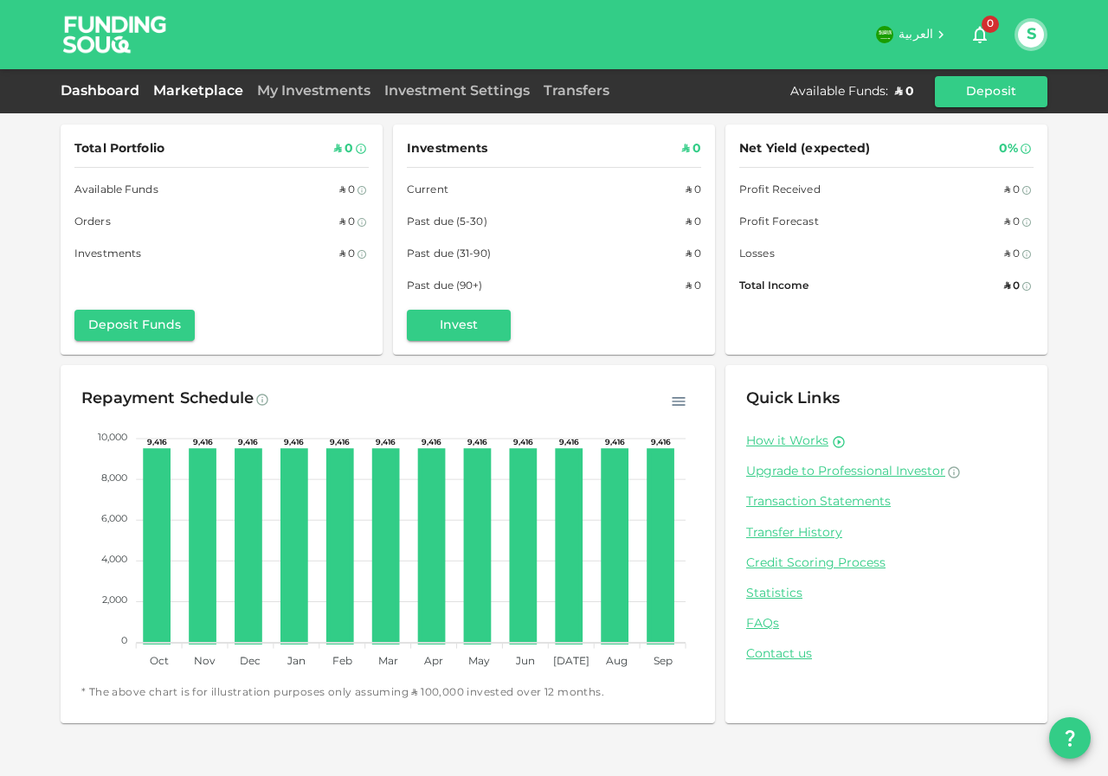
click at [210, 93] on link "Marketplace" at bounding box center [198, 91] width 104 height 13
